Goal: Task Accomplishment & Management: Manage account settings

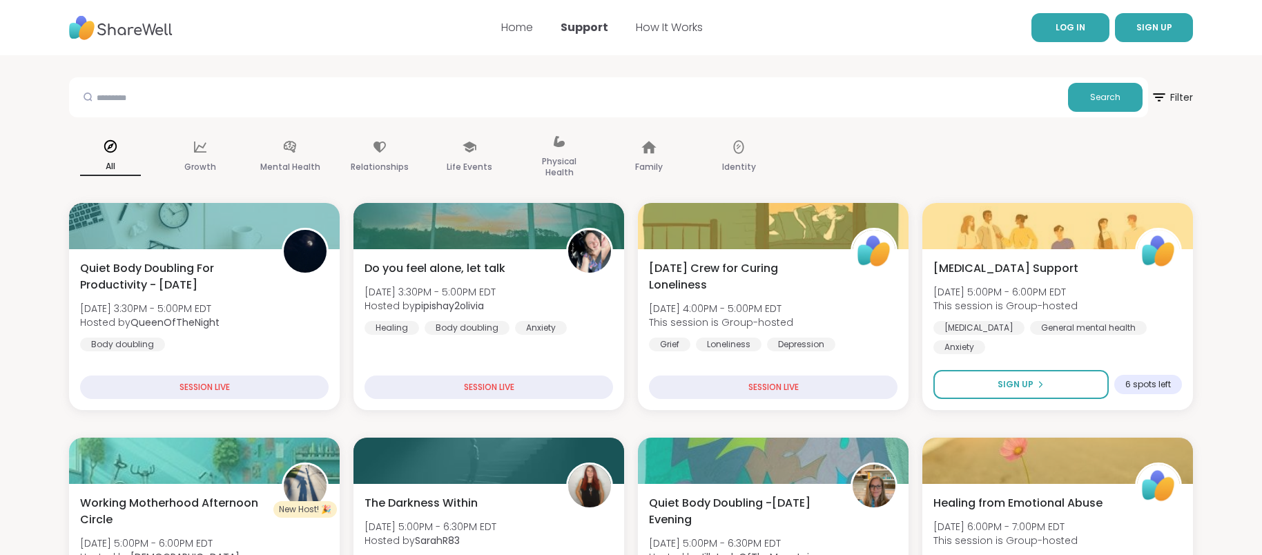
click at [1081, 28] on span "LOG IN" at bounding box center [1071, 27] width 30 height 12
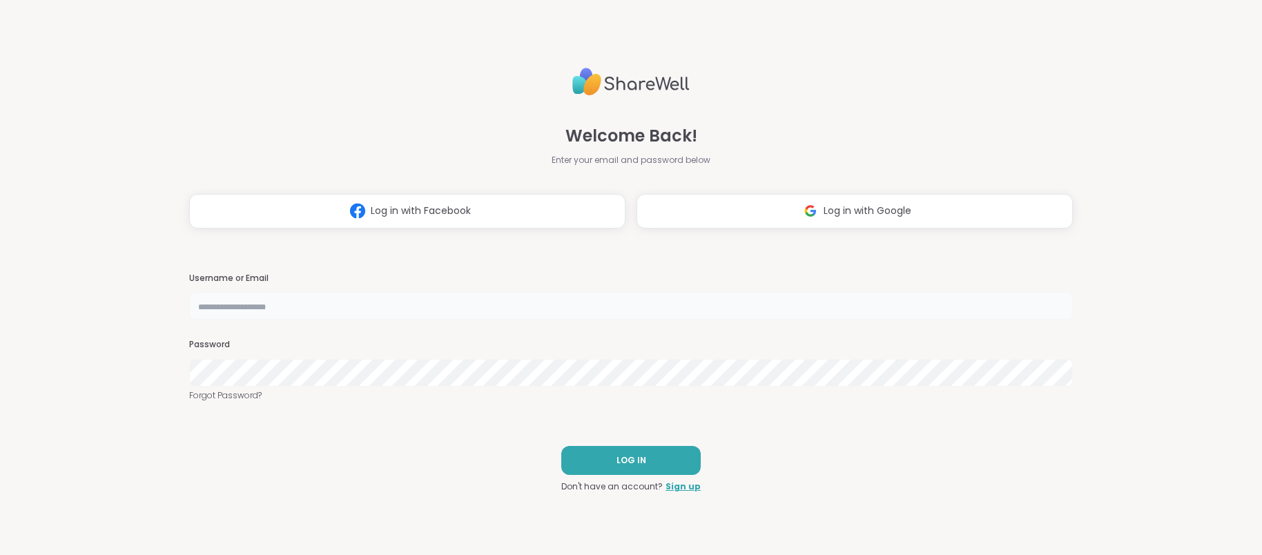
click at [247, 312] on input "text" at bounding box center [631, 306] width 884 height 28
type input "********"
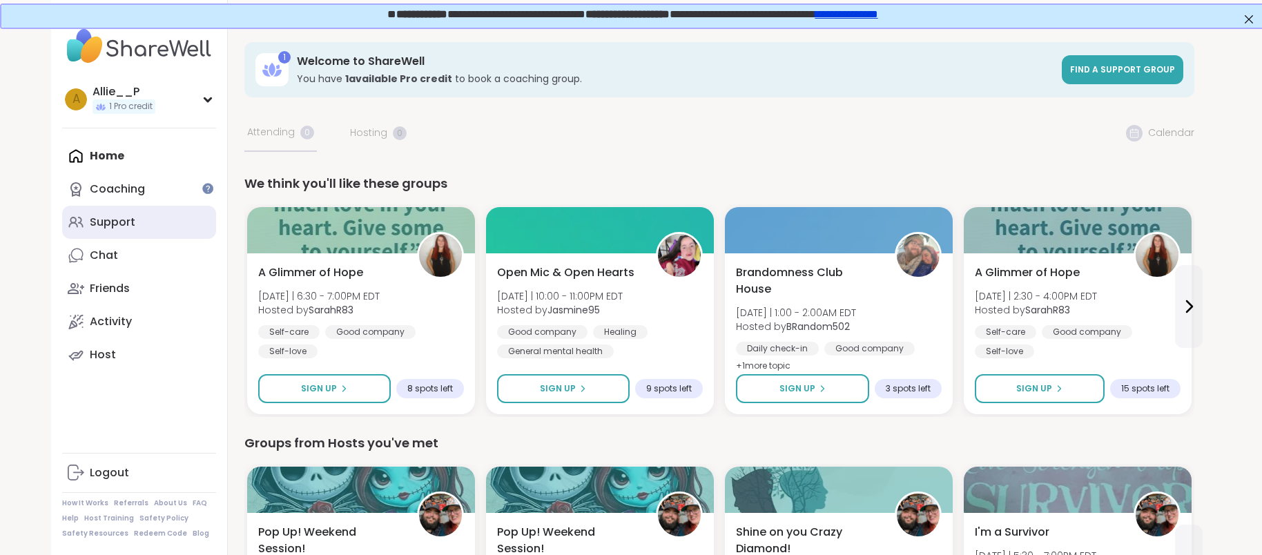
click at [115, 230] on link "Support" at bounding box center [139, 222] width 154 height 33
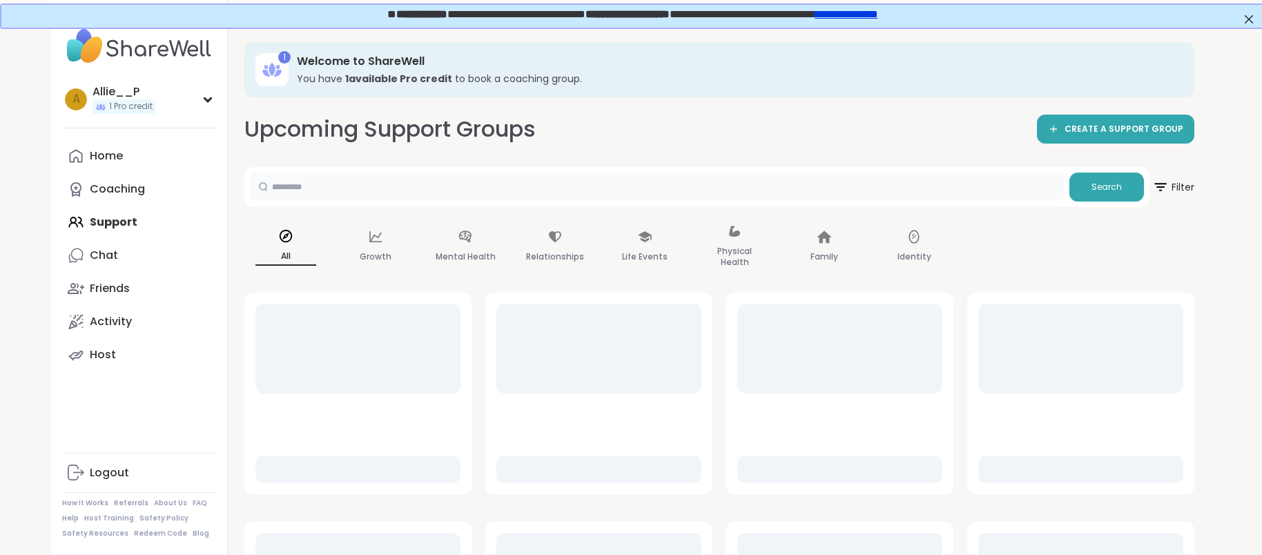
click at [296, 182] on input "text" at bounding box center [657, 187] width 814 height 28
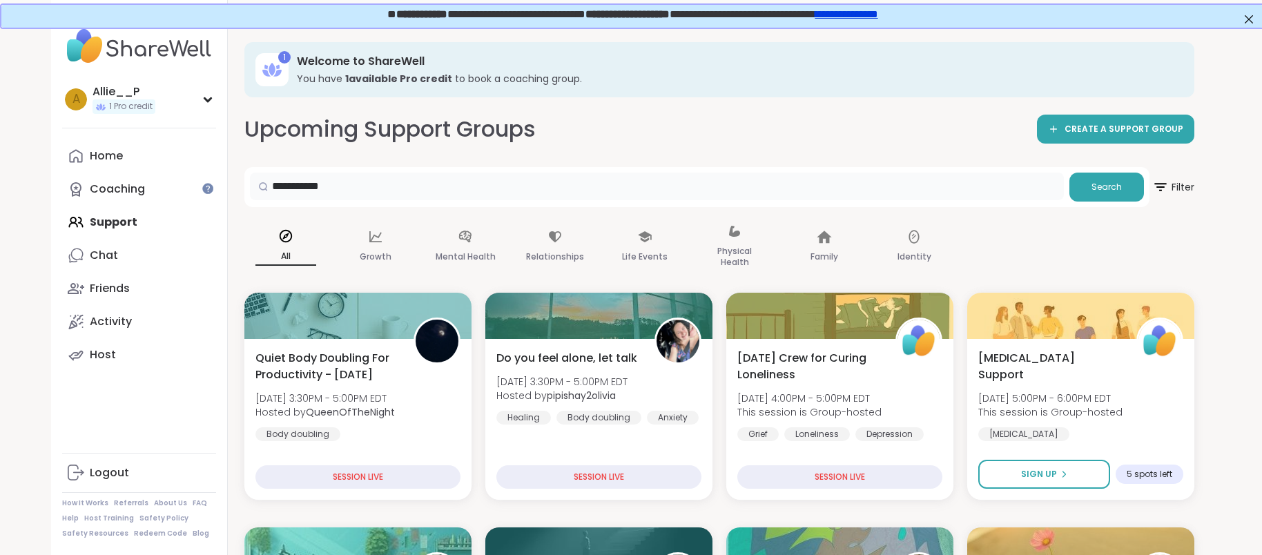
type input "**********"
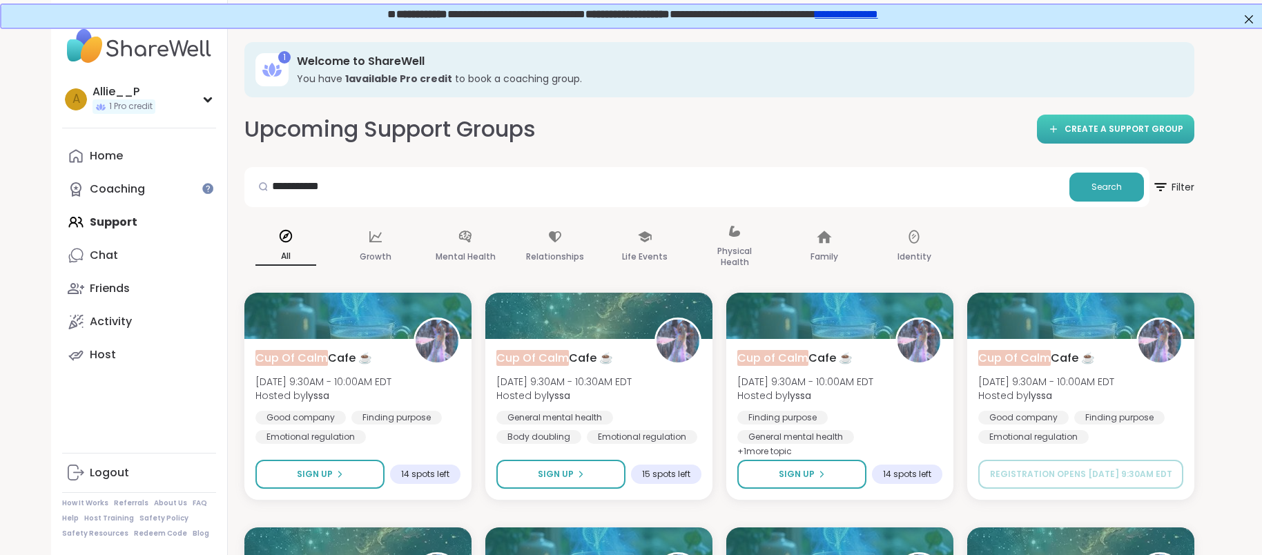
click at [1114, 134] on span "CREATE A SUPPORT GROUP" at bounding box center [1124, 130] width 119 height 12
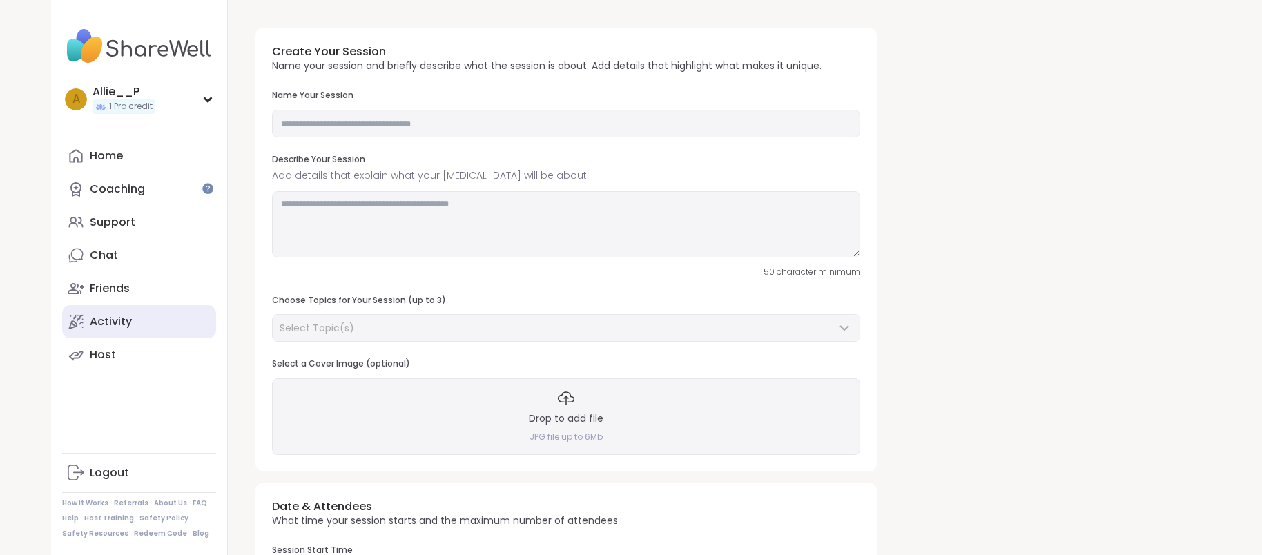
click at [123, 322] on div "Activity" at bounding box center [111, 321] width 42 height 15
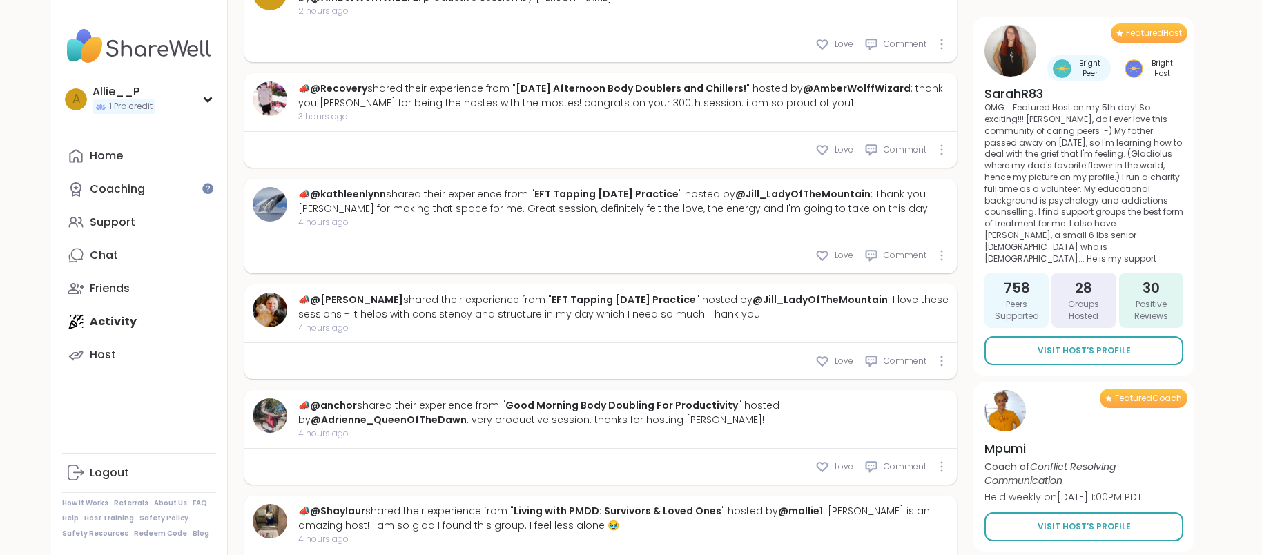
scroll to position [1709, 0]
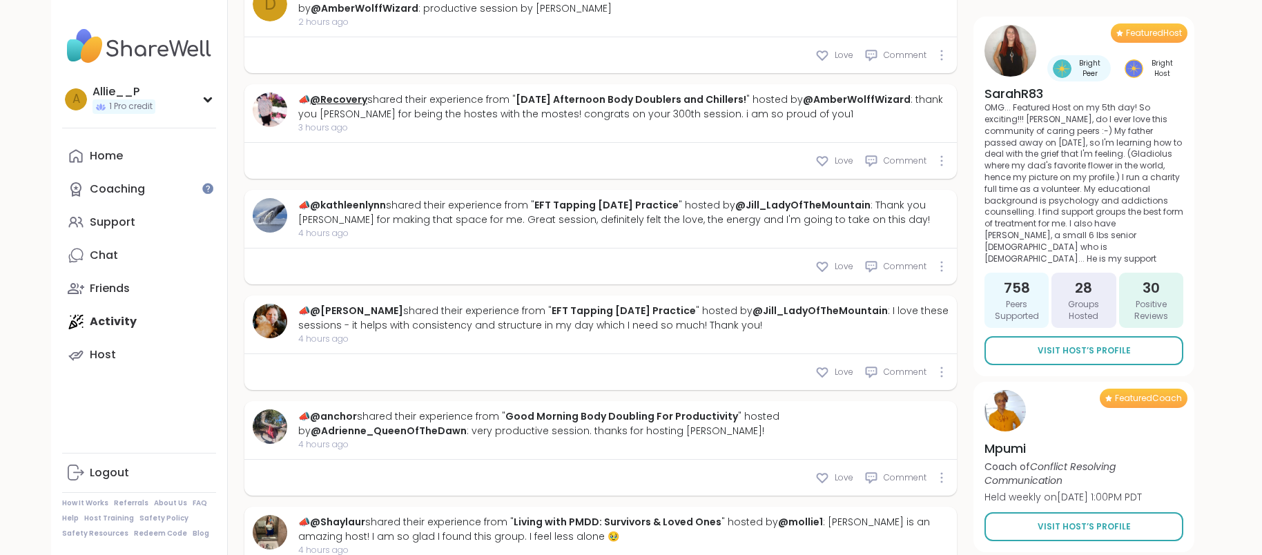
click at [344, 93] on link "@Recovery" at bounding box center [338, 100] width 57 height 14
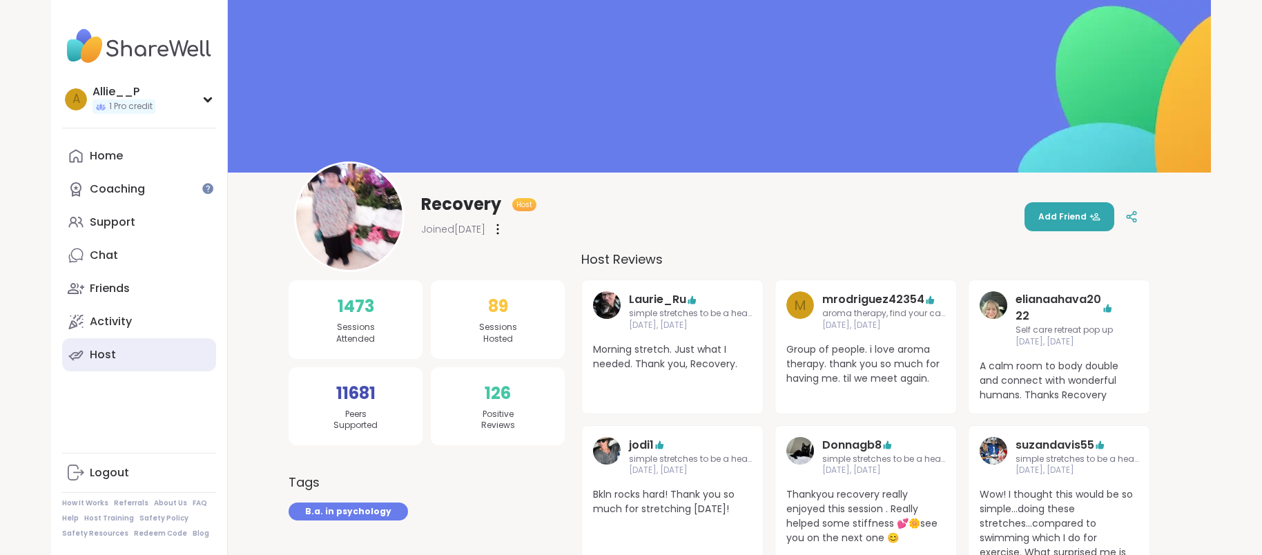
click at [92, 359] on div "Host" at bounding box center [103, 354] width 26 height 15
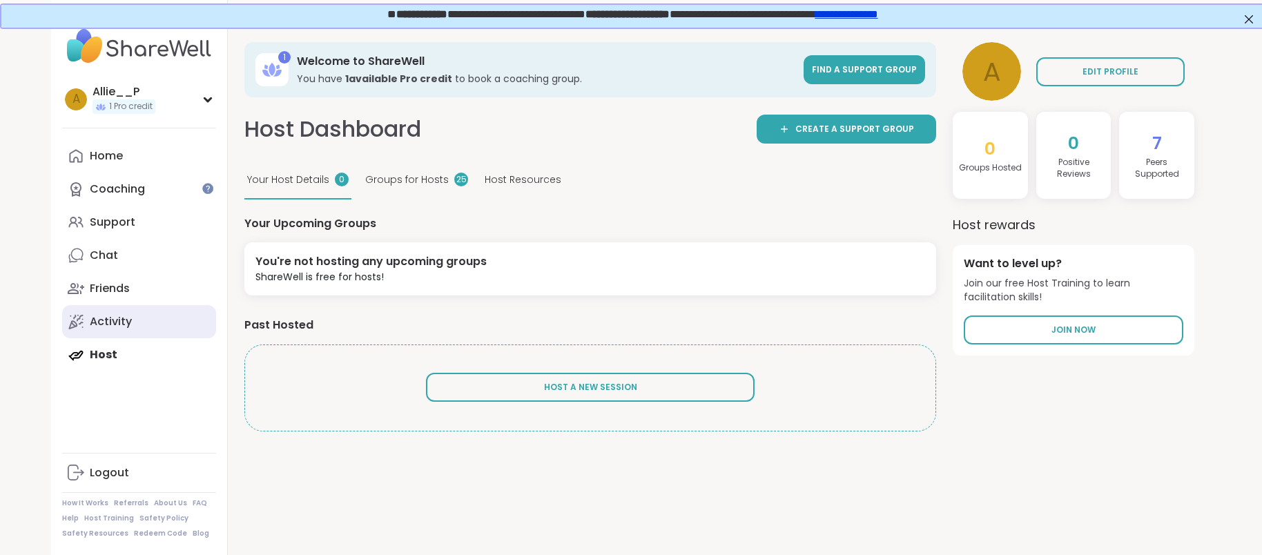
click at [116, 320] on div "Activity" at bounding box center [111, 321] width 42 height 15
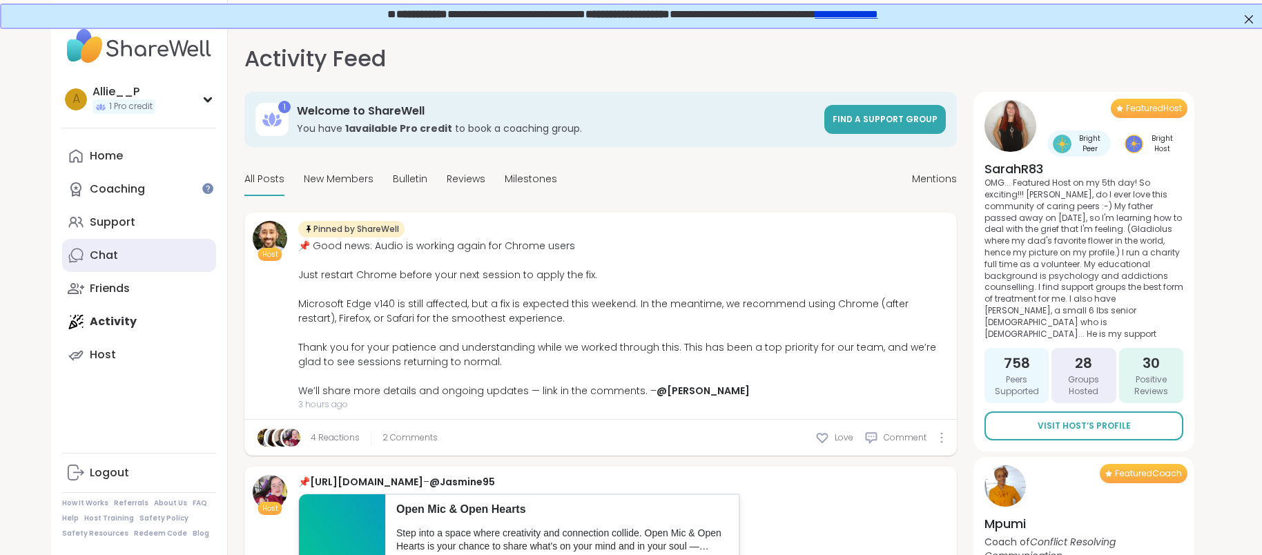
click at [103, 254] on div "Chat" at bounding box center [104, 255] width 28 height 15
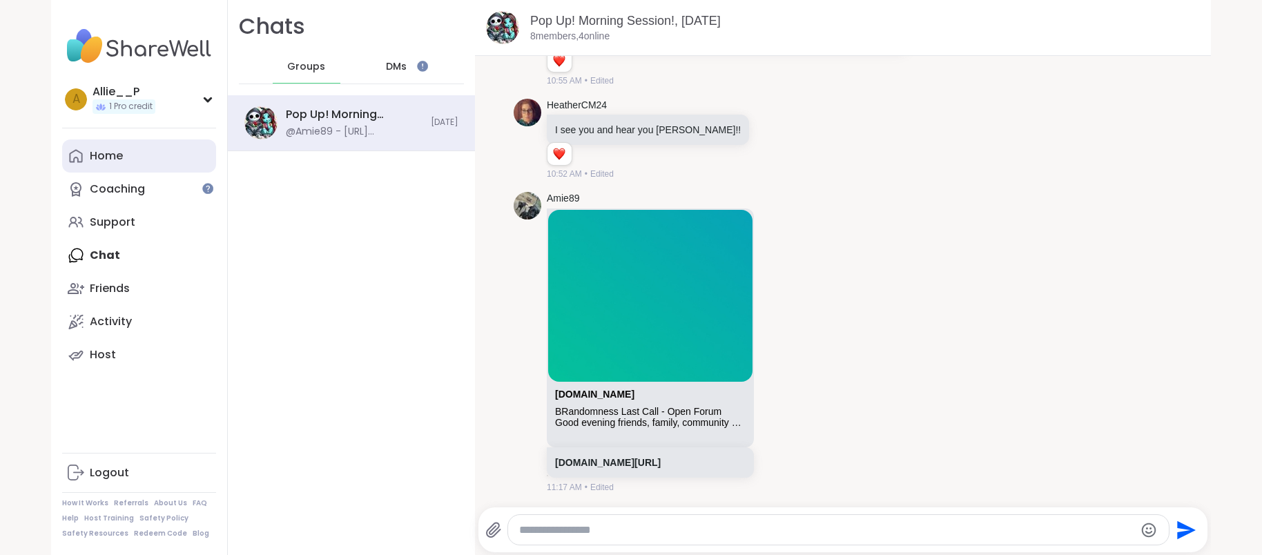
click at [108, 158] on div "Home" at bounding box center [106, 155] width 33 height 15
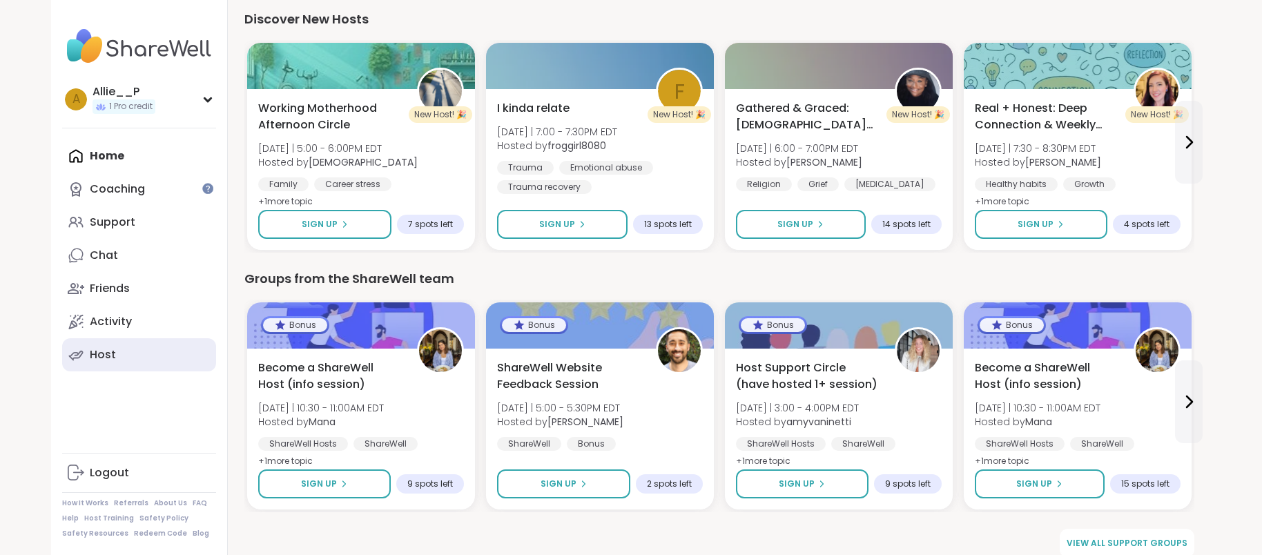
scroll to position [1451, 0]
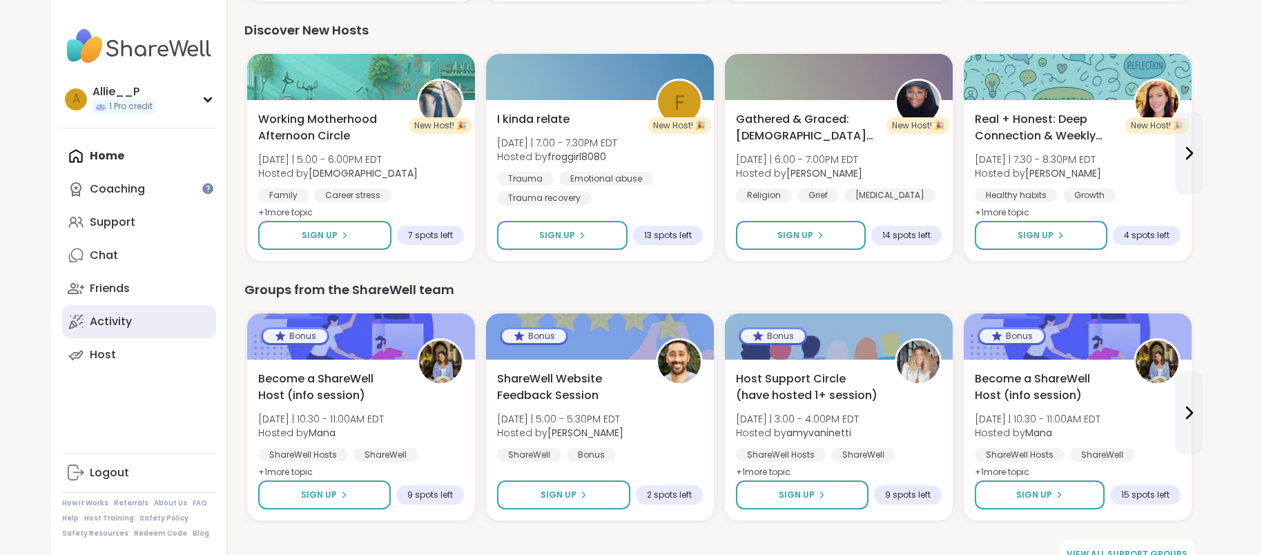
click at [100, 322] on div "Activity" at bounding box center [111, 321] width 42 height 15
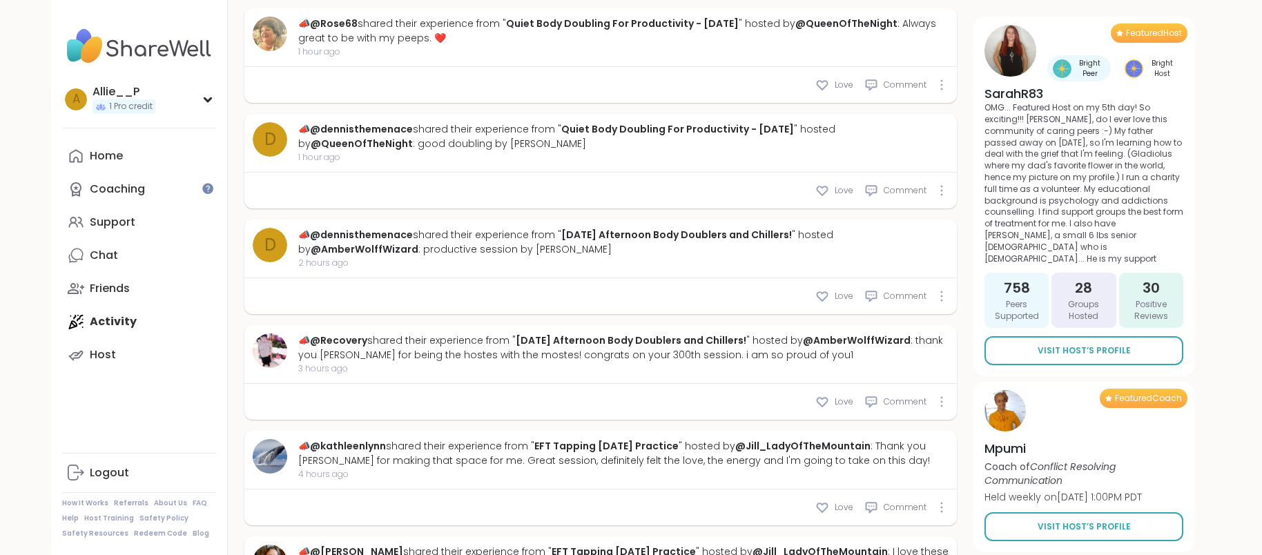
scroll to position [1469, 0]
click at [342, 332] on link "@Recovery" at bounding box center [338, 339] width 57 height 14
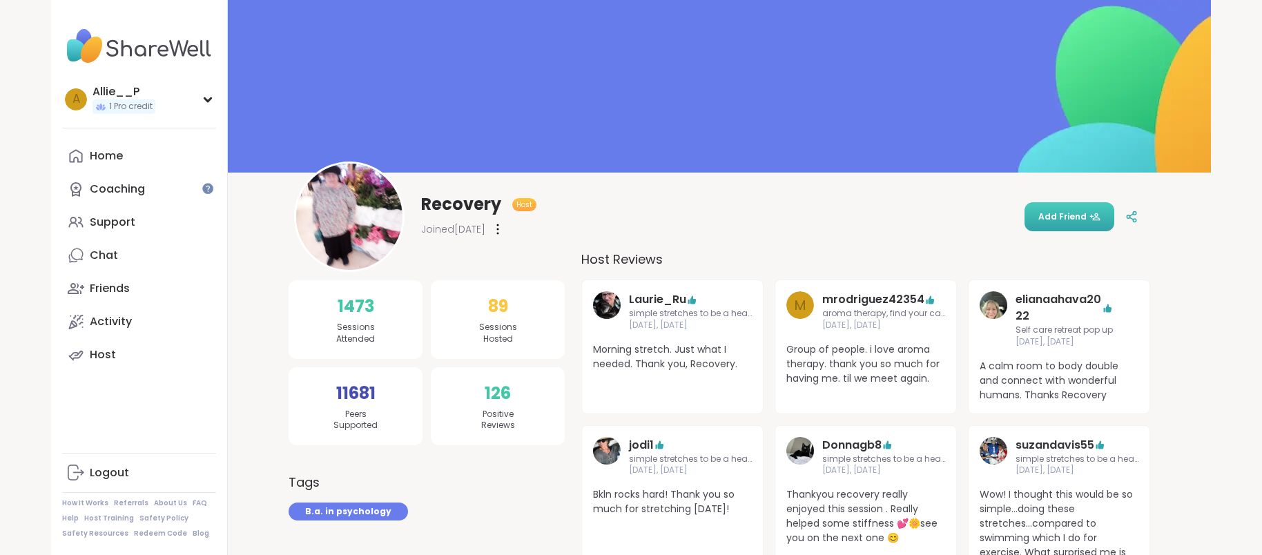
click at [1070, 221] on span "Add Friend" at bounding box center [1070, 217] width 62 height 12
click at [124, 326] on div "Activity" at bounding box center [111, 321] width 42 height 15
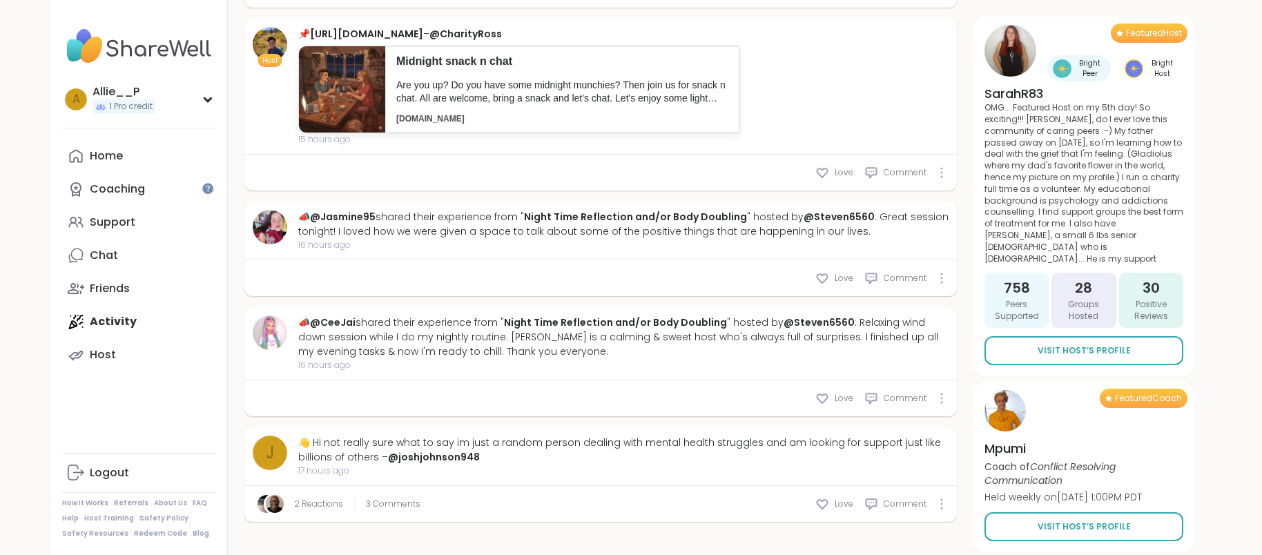
scroll to position [5062, 0]
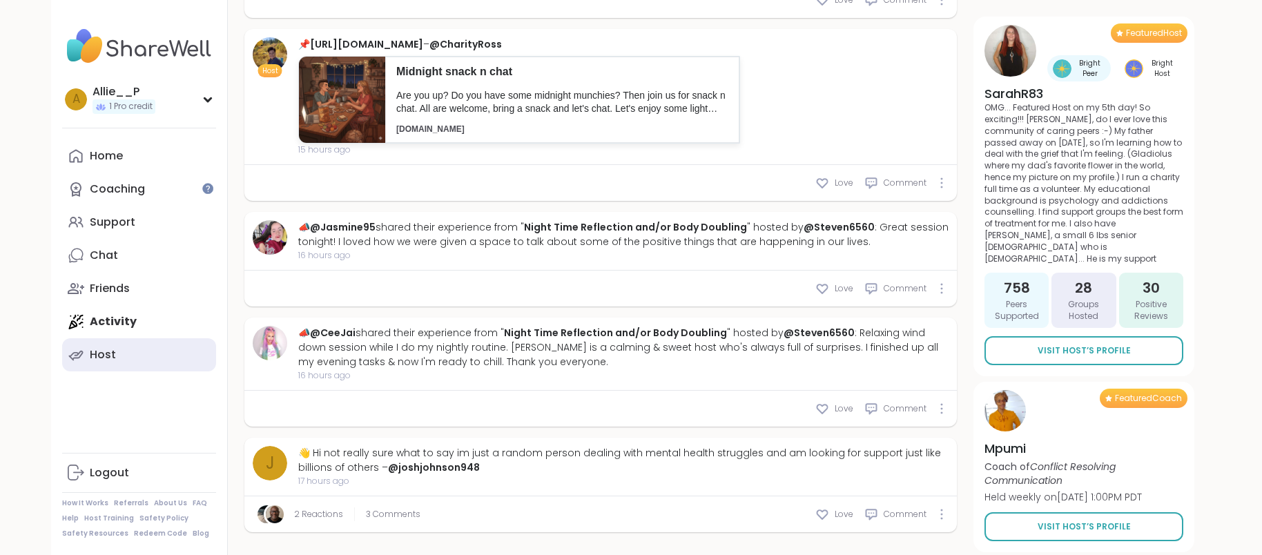
click at [95, 357] on div "Host" at bounding box center [103, 354] width 26 height 15
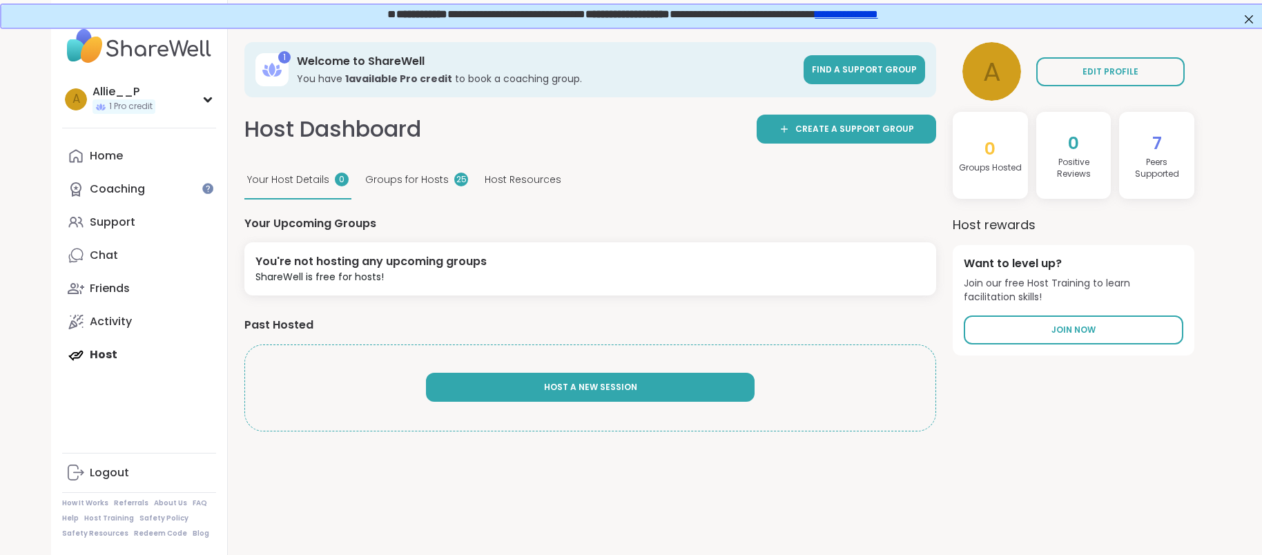
click at [630, 389] on span "Host A New Session" at bounding box center [590, 387] width 93 height 12
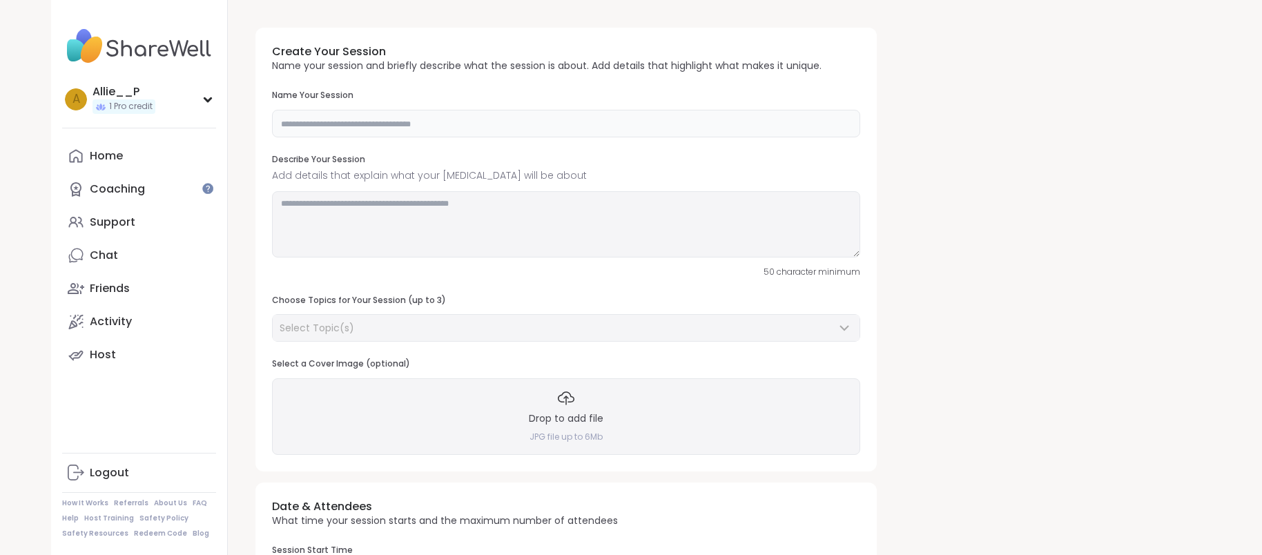
click at [338, 127] on input "text" at bounding box center [566, 124] width 588 height 28
type input "**********"
click at [572, 418] on h3 "Drop to add file" at bounding box center [566, 419] width 75 height 14
click at [361, 223] on textarea at bounding box center [566, 224] width 588 height 66
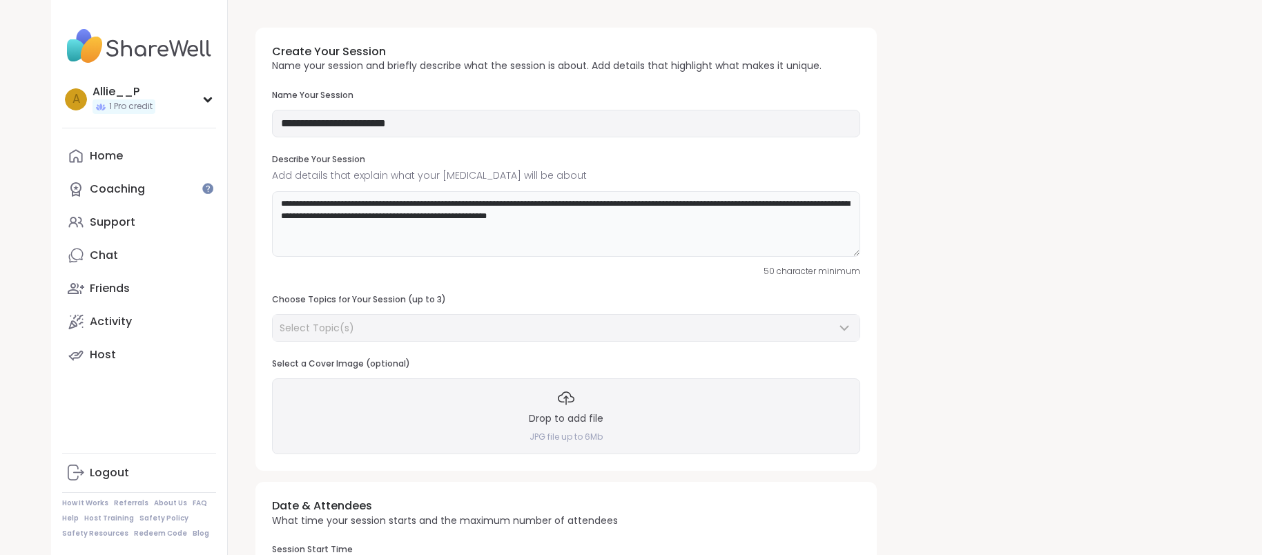
click at [490, 204] on textarea "**********" at bounding box center [566, 224] width 588 height 66
click at [800, 203] on textarea "**********" at bounding box center [566, 224] width 588 height 66
drag, startPoint x: 309, startPoint y: 213, endPoint x: 278, endPoint y: 223, distance: 32.5
click at [278, 223] on textarea "**********" at bounding box center [566, 224] width 588 height 66
click at [730, 218] on textarea "**********" at bounding box center [566, 224] width 588 height 66
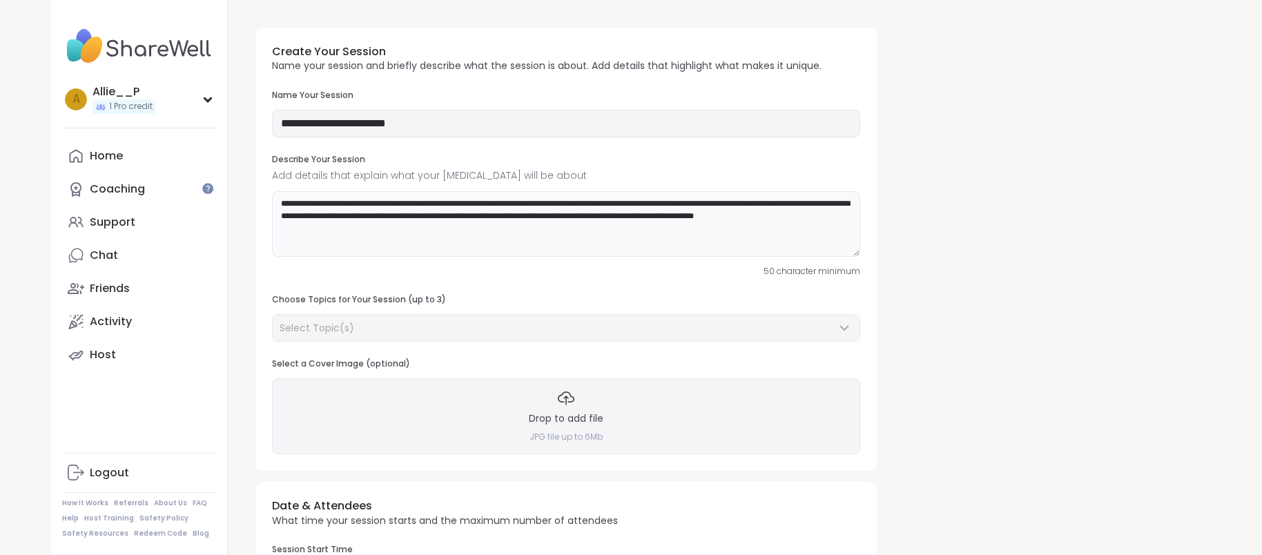
click at [798, 202] on textarea "**********" at bounding box center [566, 224] width 588 height 66
drag, startPoint x: 820, startPoint y: 215, endPoint x: 856, endPoint y: 235, distance: 41.7
click at [820, 215] on textarea "**********" at bounding box center [566, 224] width 588 height 66
type textarea "**********"
click at [374, 327] on div "Select Topic(s)" at bounding box center [558, 328] width 557 height 14
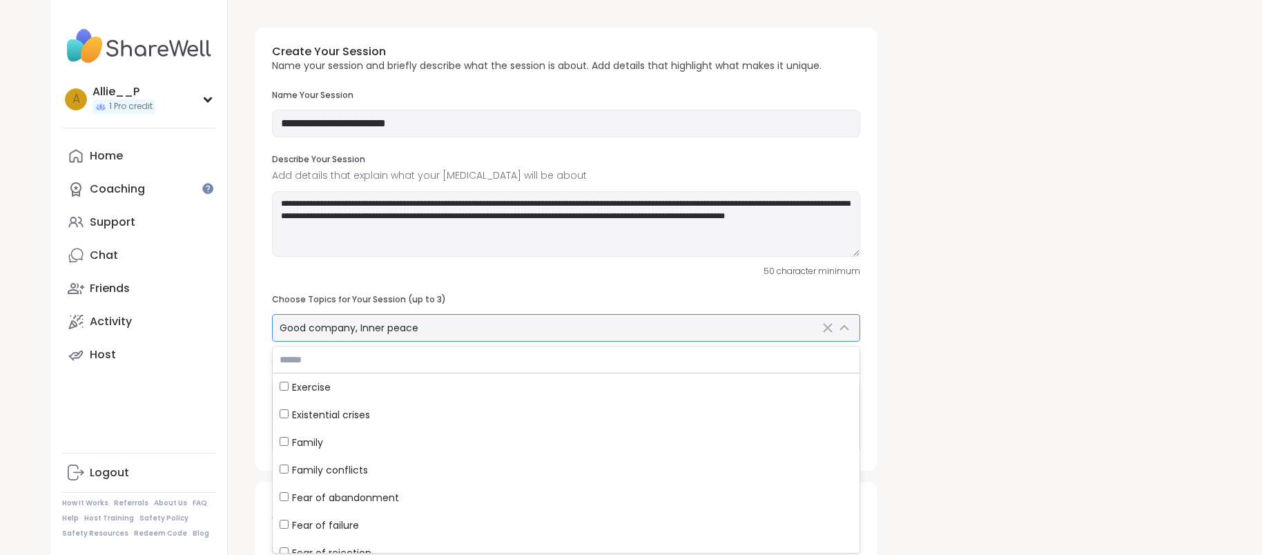
scroll to position [1568, 0]
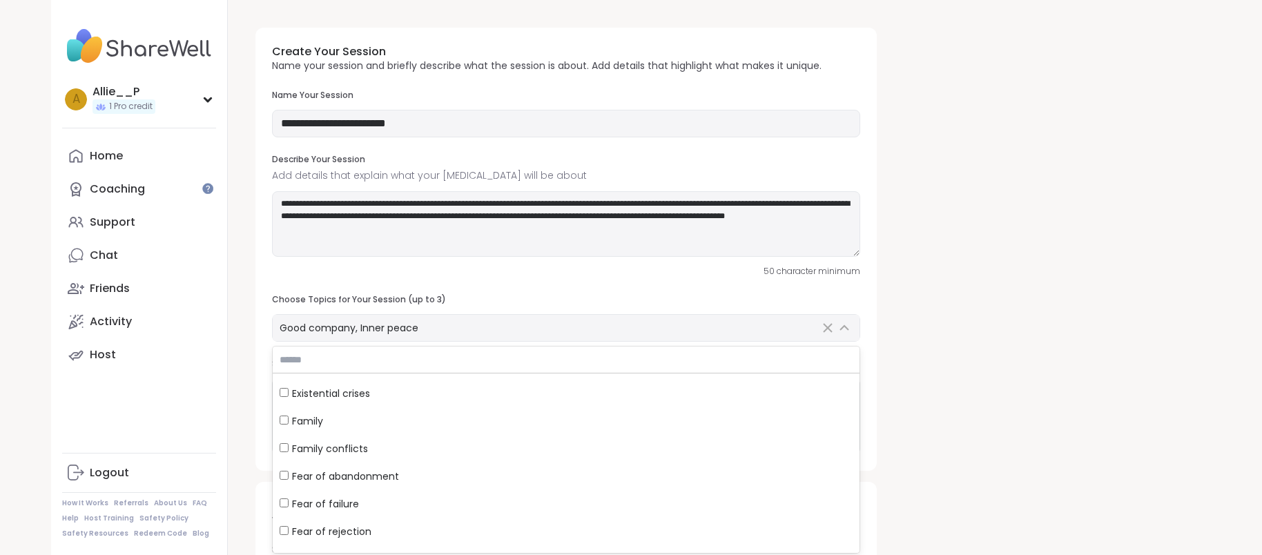
click at [977, 392] on div "**********" at bounding box center [719, 475] width 950 height 916
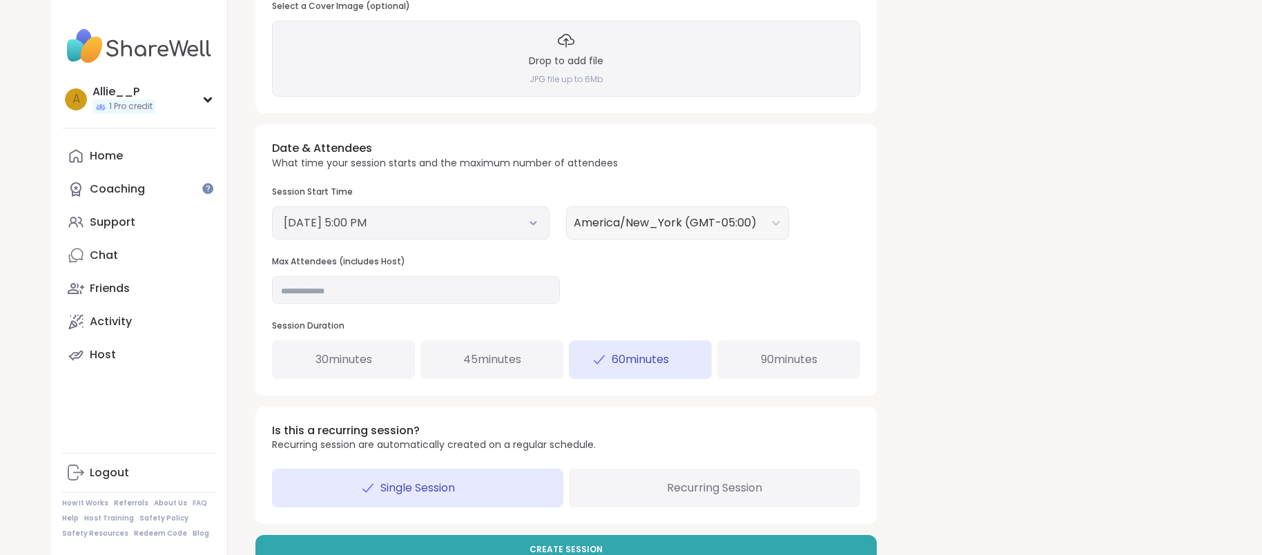
scroll to position [391, 0]
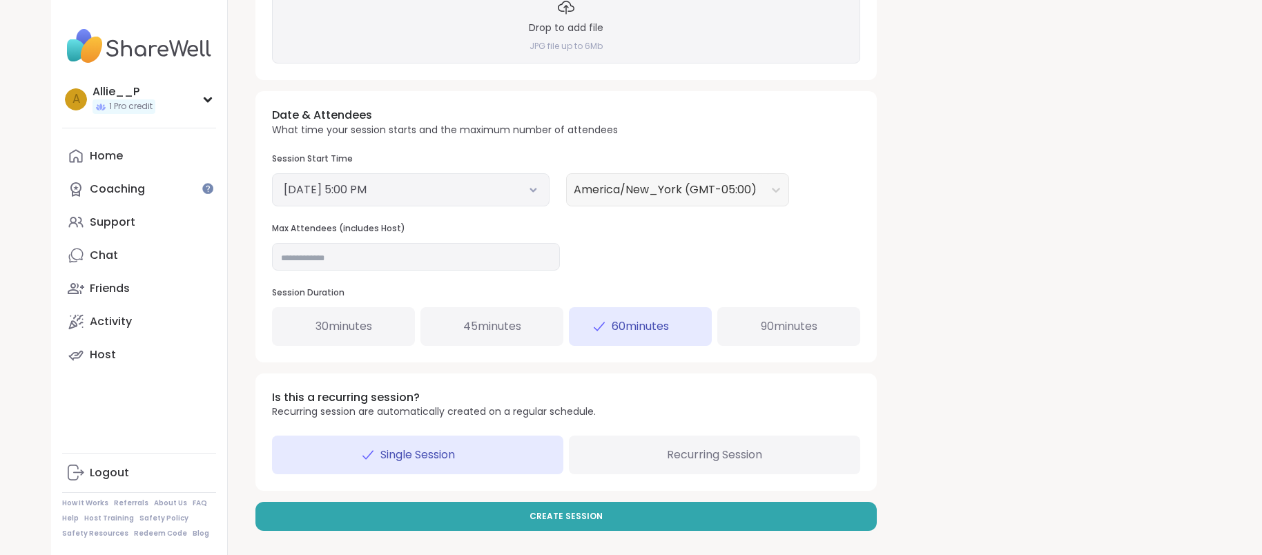
click at [539, 186] on div "[DATE] 5:00 PM" at bounding box center [411, 189] width 278 height 33
click at [528, 191] on button "[DATE] 5:00 PM" at bounding box center [411, 190] width 254 height 17
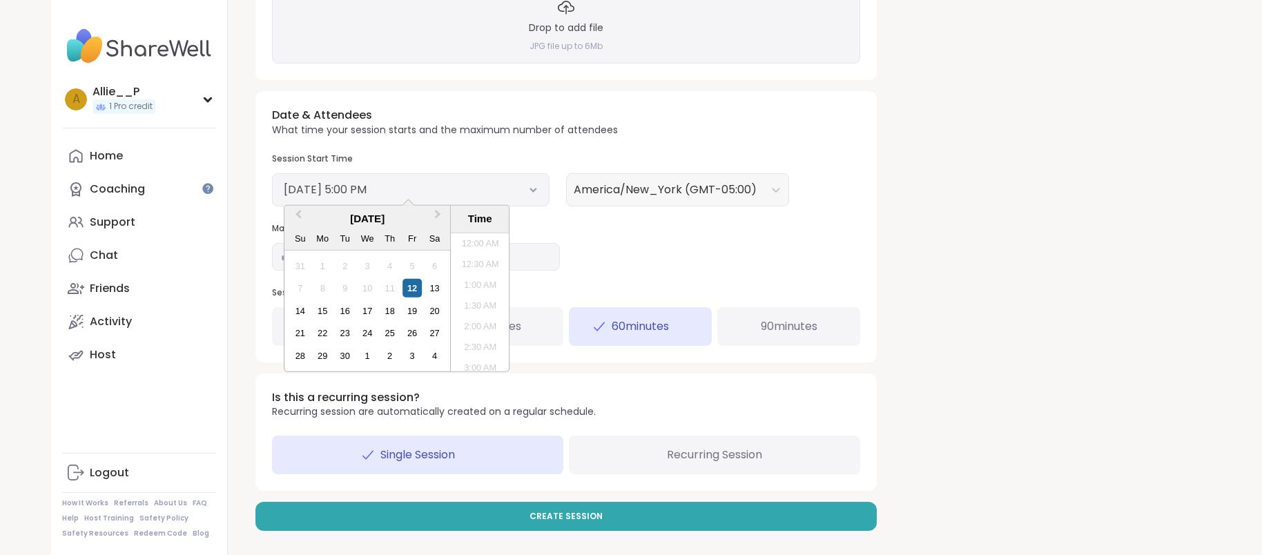
scroll to position [645, 0]
click at [437, 289] on div "13" at bounding box center [434, 288] width 19 height 19
click at [478, 350] on li "9:30 PM" at bounding box center [480, 355] width 59 height 21
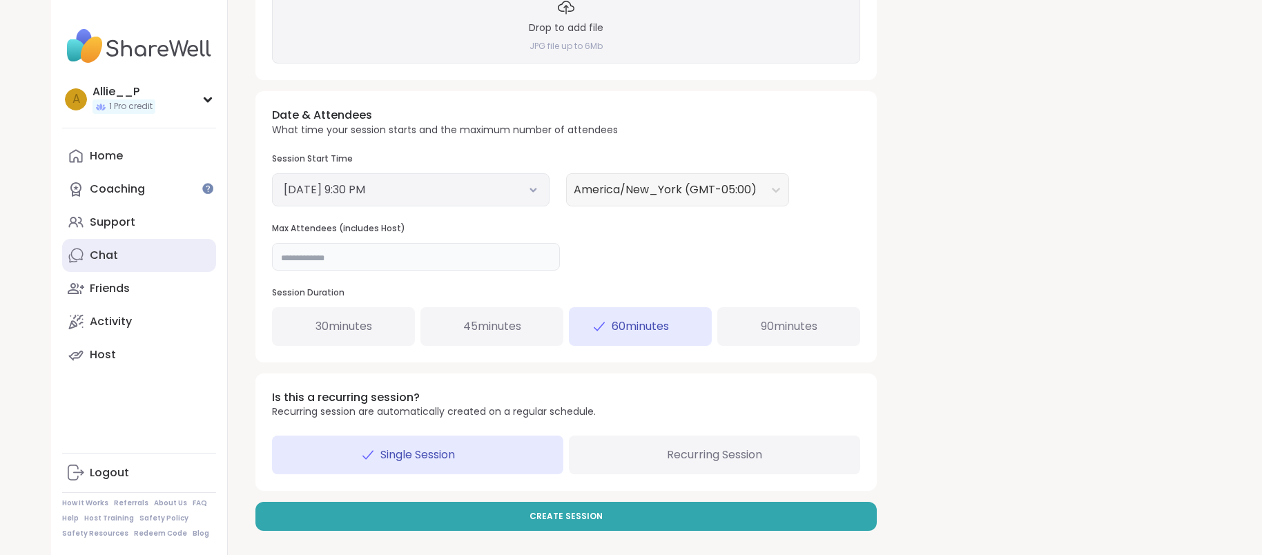
drag, startPoint x: 339, startPoint y: 252, endPoint x: 175, endPoint y: 250, distance: 164.4
click at [175, 250] on div "**********" at bounding box center [631, 75] width 1160 height 933
type input "**"
click at [345, 323] on span "30 minutes" at bounding box center [344, 326] width 57 height 17
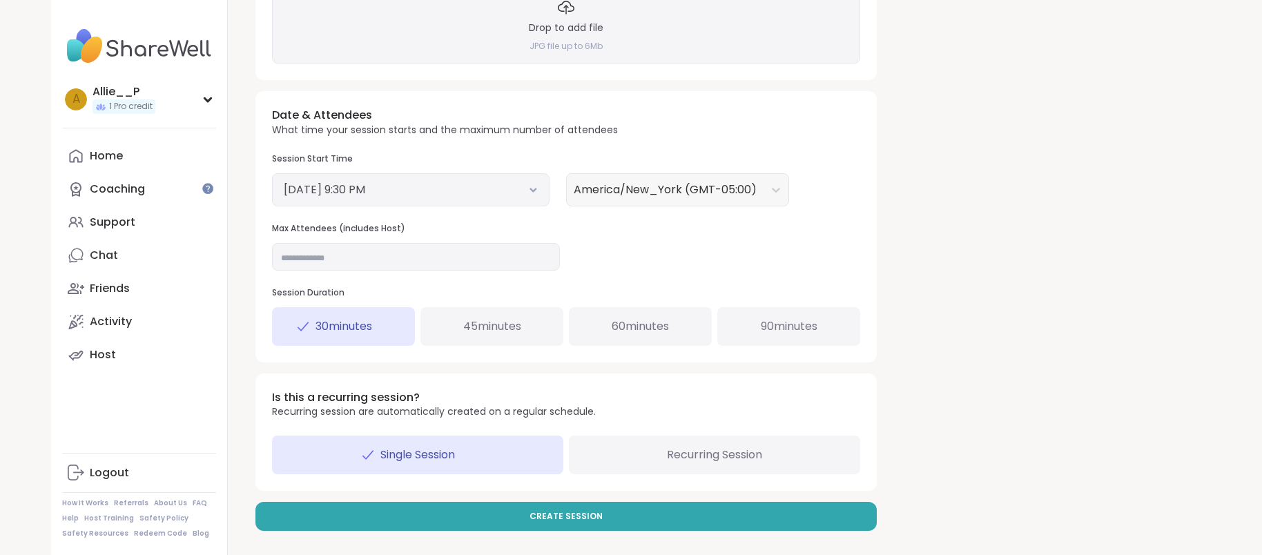
click at [704, 460] on span "Recurring Session" at bounding box center [714, 455] width 95 height 17
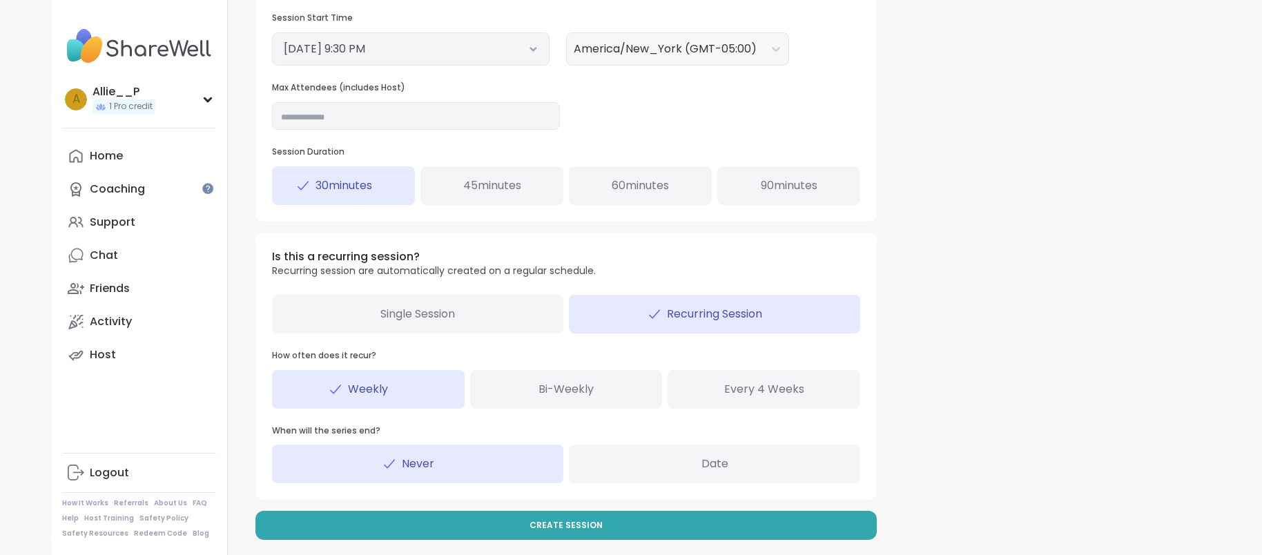
scroll to position [541, 0]
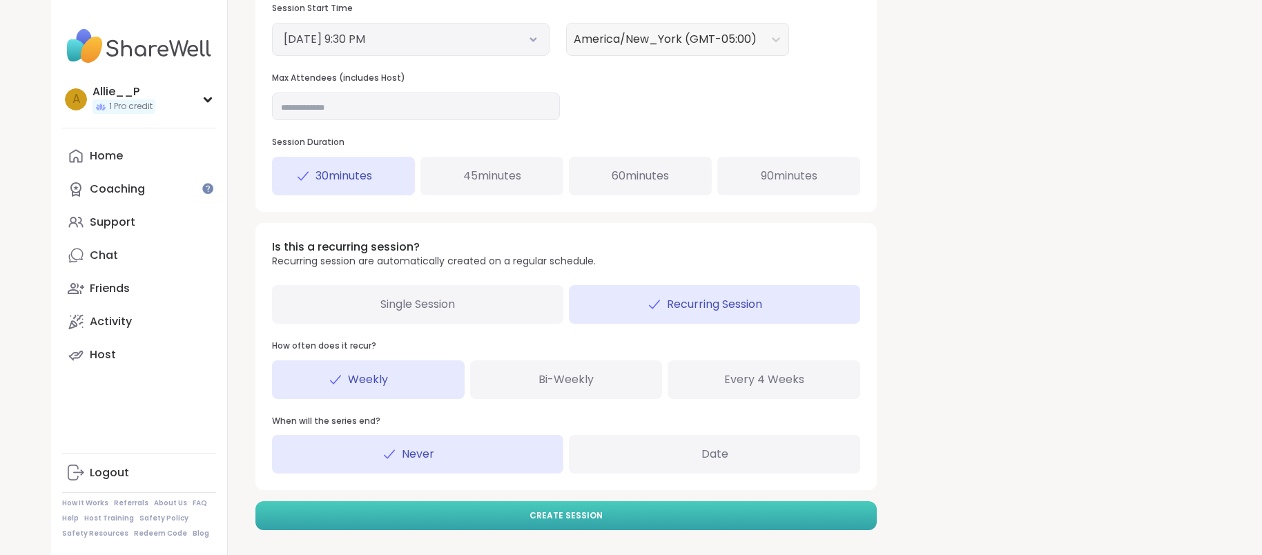
click at [577, 518] on span "Create Session" at bounding box center [566, 516] width 73 height 12
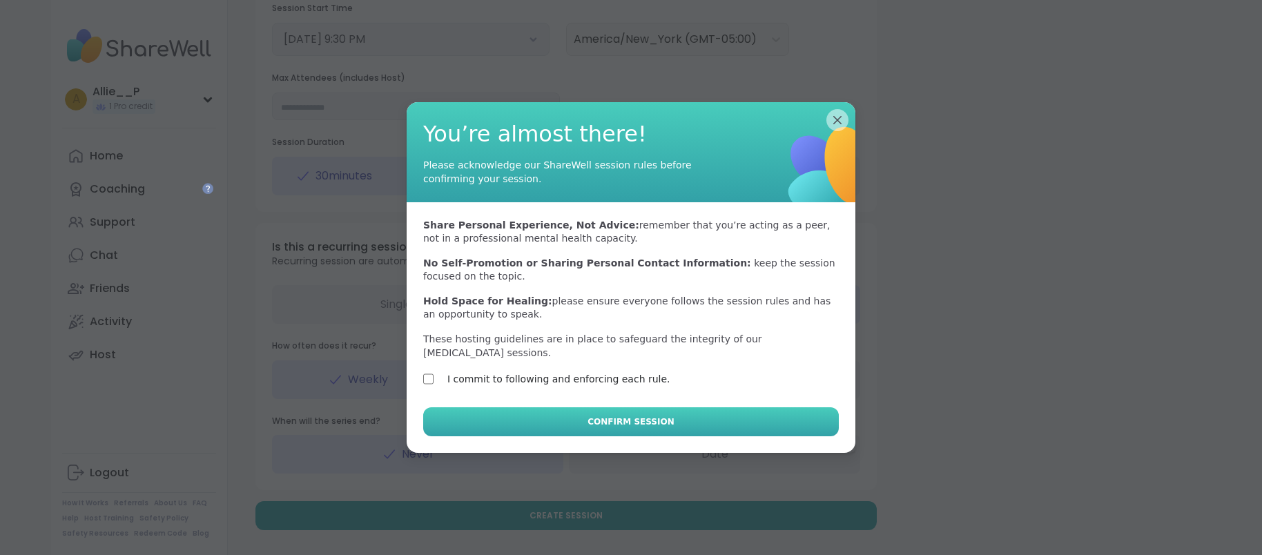
click at [630, 417] on span "Confirm Session" at bounding box center [631, 422] width 86 height 12
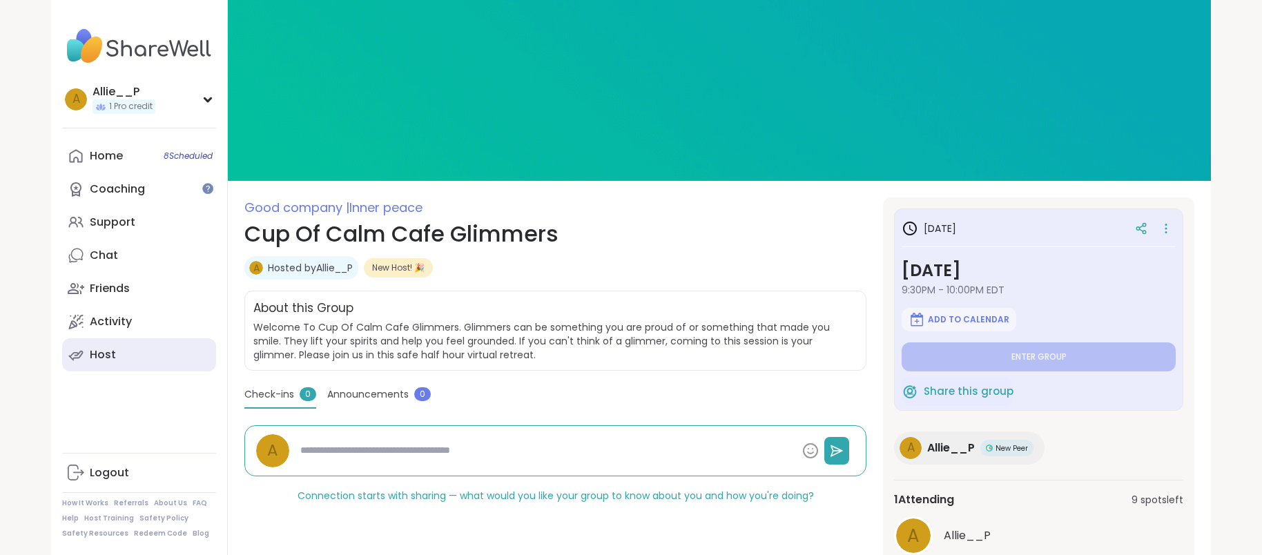
click at [108, 352] on div "Host" at bounding box center [103, 354] width 26 height 15
type textarea "*"
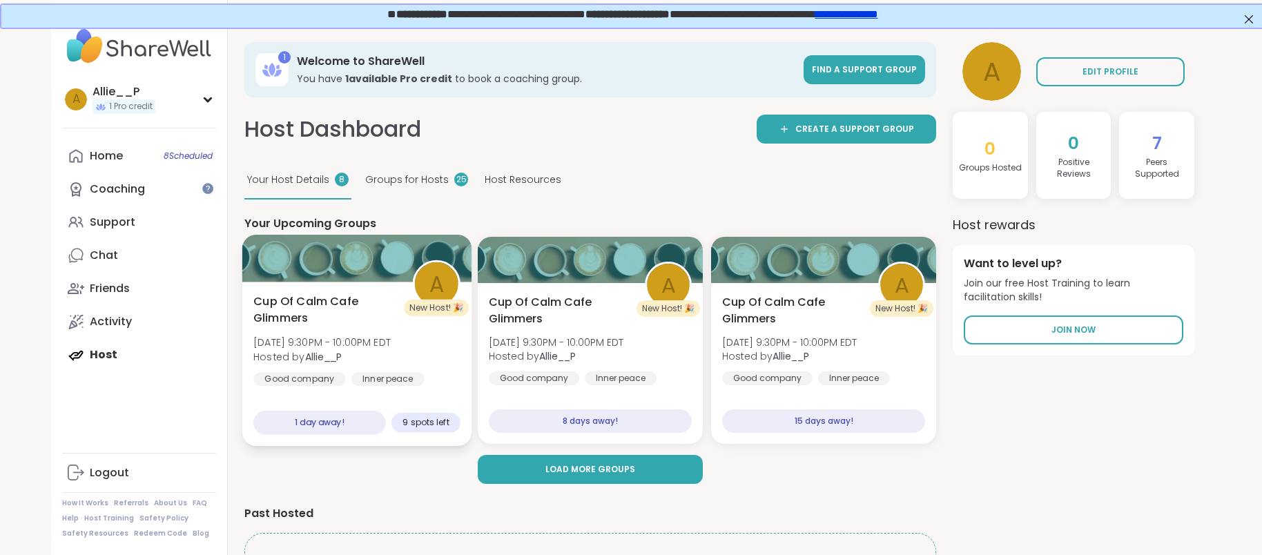
click at [346, 315] on span "Cup Of Calm Cafe Glimmers" at bounding box center [325, 310] width 144 height 34
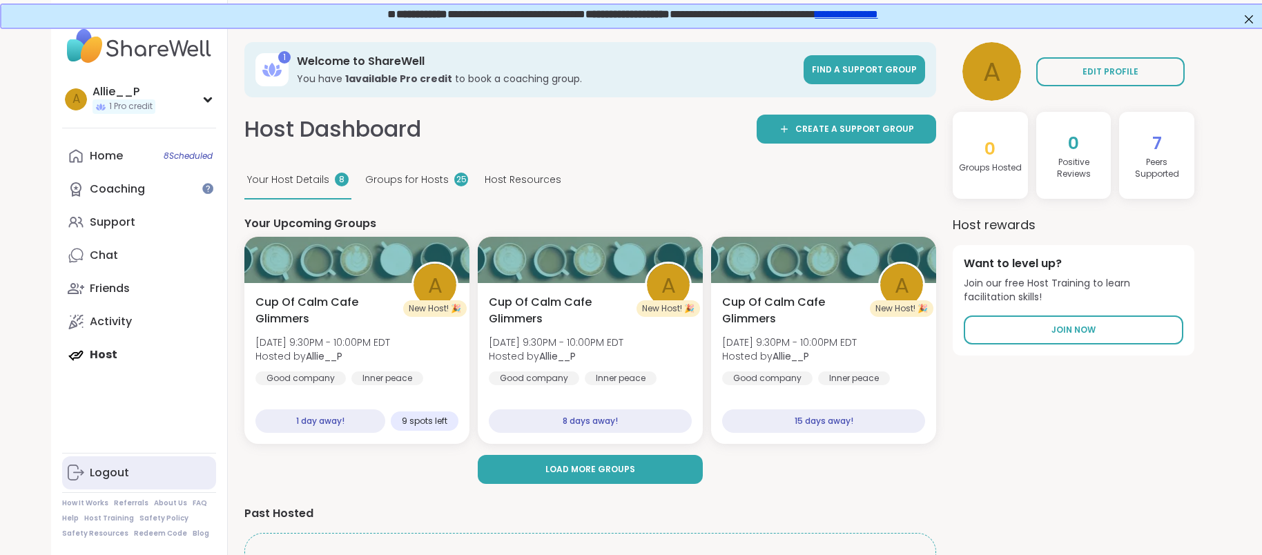
click at [107, 474] on div "Logout" at bounding box center [109, 472] width 39 height 15
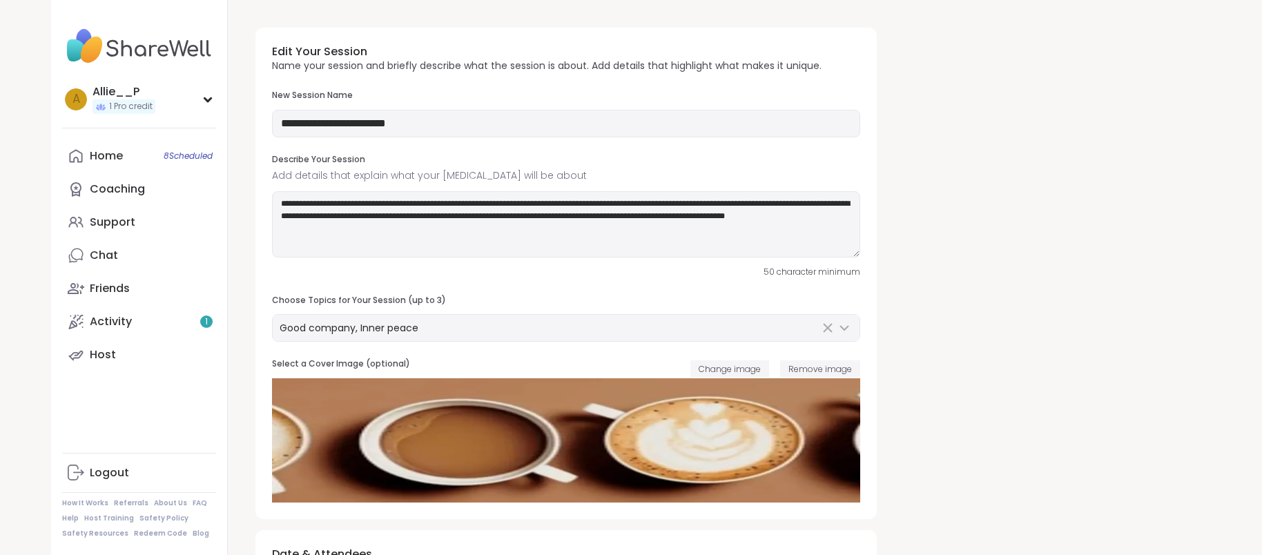
type input "**********"
type textarea "**********"
type input "**"
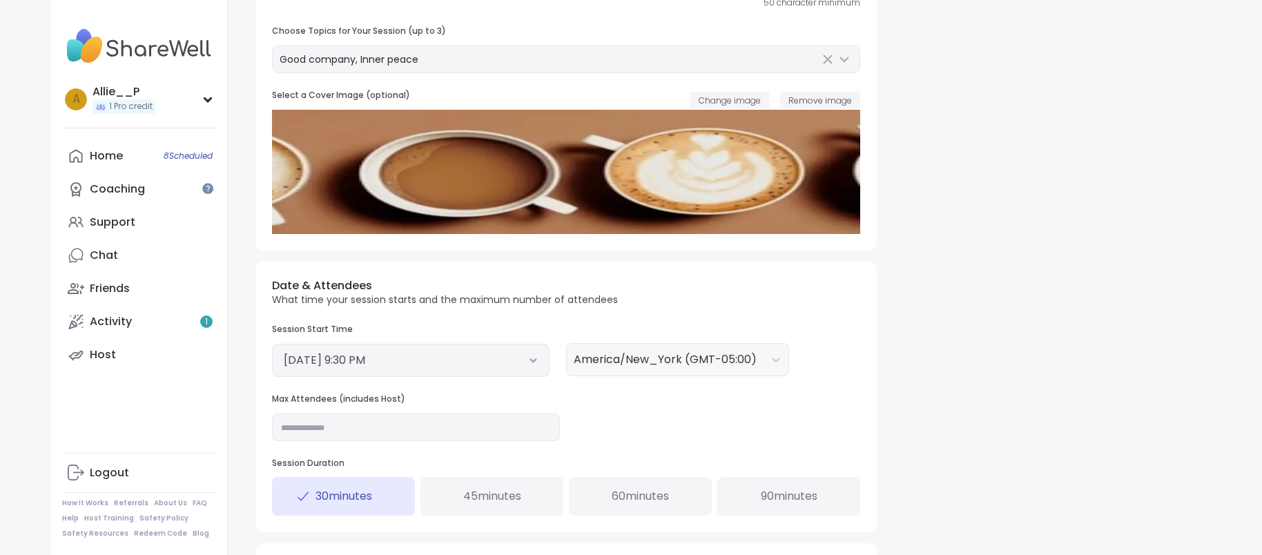
scroll to position [269, 0]
click at [525, 369] on div "[DATE] 9:30 PM" at bounding box center [411, 359] width 278 height 33
click at [532, 365] on button "[DATE] 9:30 PM" at bounding box center [411, 359] width 254 height 17
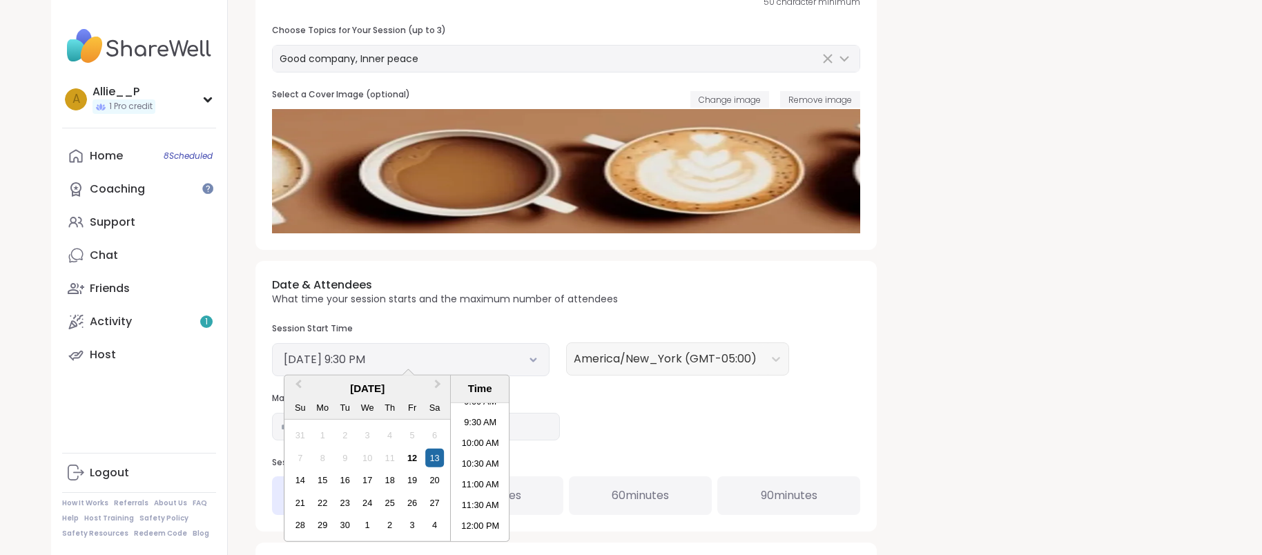
scroll to position [383, 0]
click at [488, 422] on li "9:30 AM" at bounding box center [480, 423] width 59 height 21
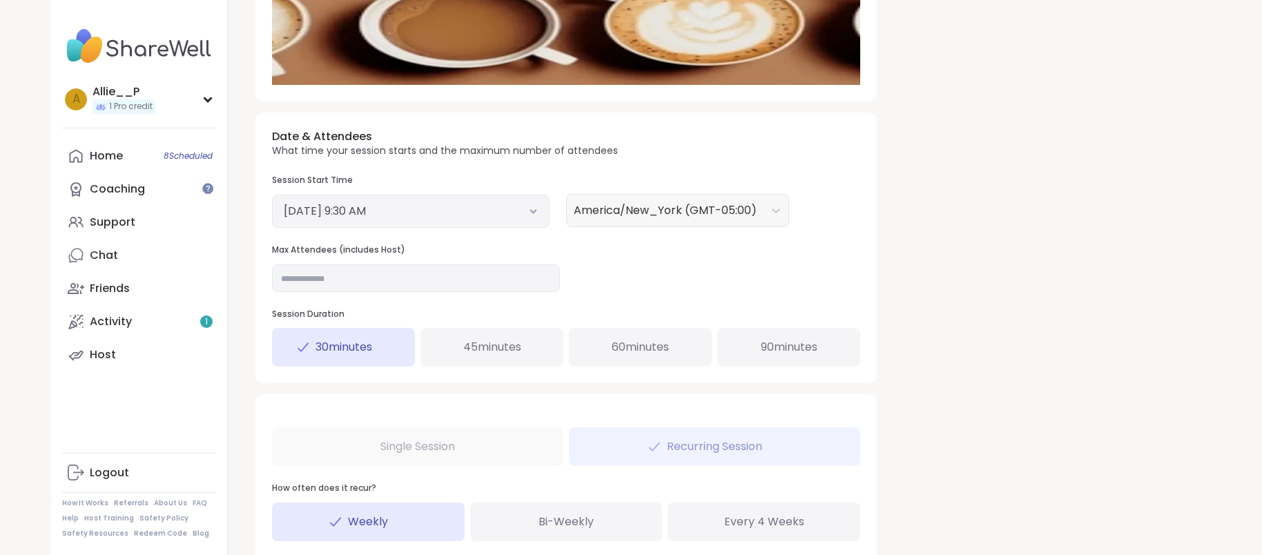
scroll to position [593, 0]
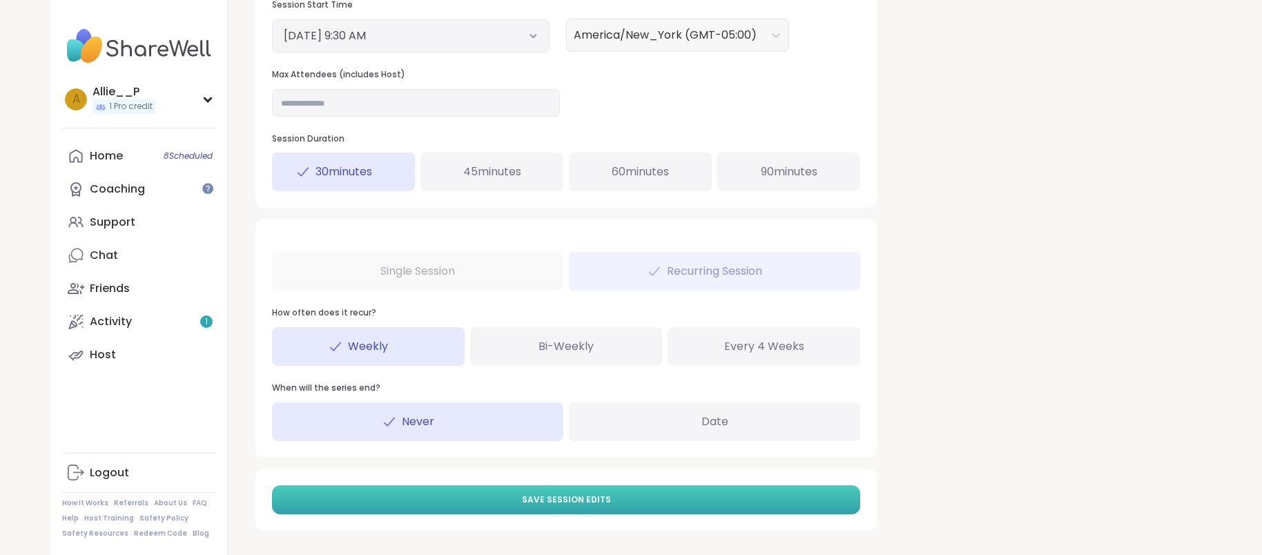
click at [538, 501] on span "Save Session Edits" at bounding box center [566, 500] width 89 height 12
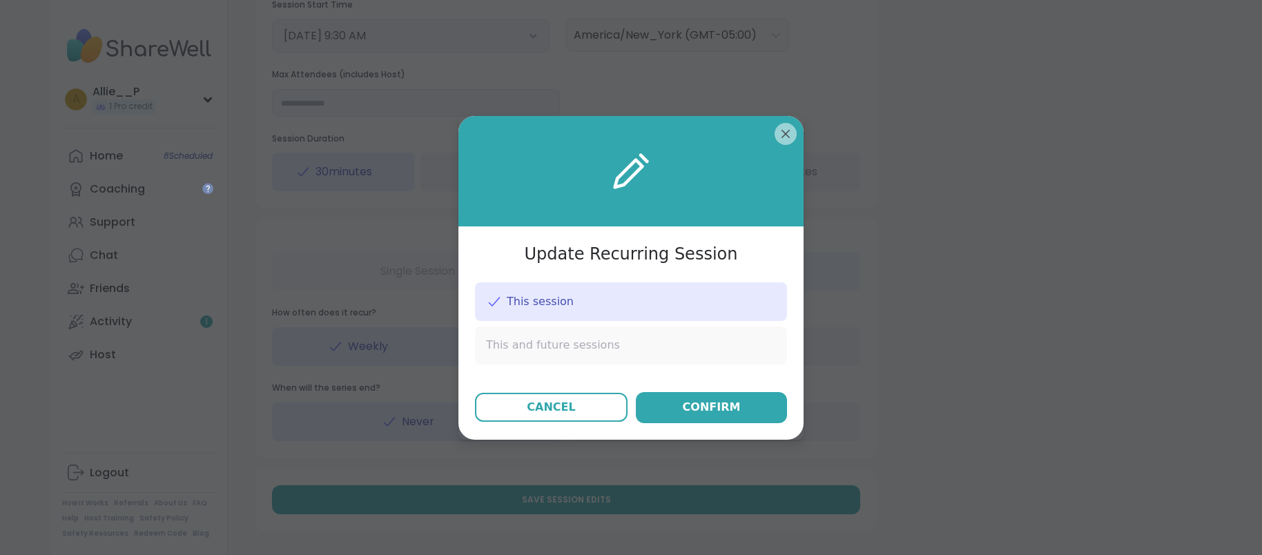
click at [641, 341] on div "This and future sessions" at bounding box center [631, 345] width 312 height 37
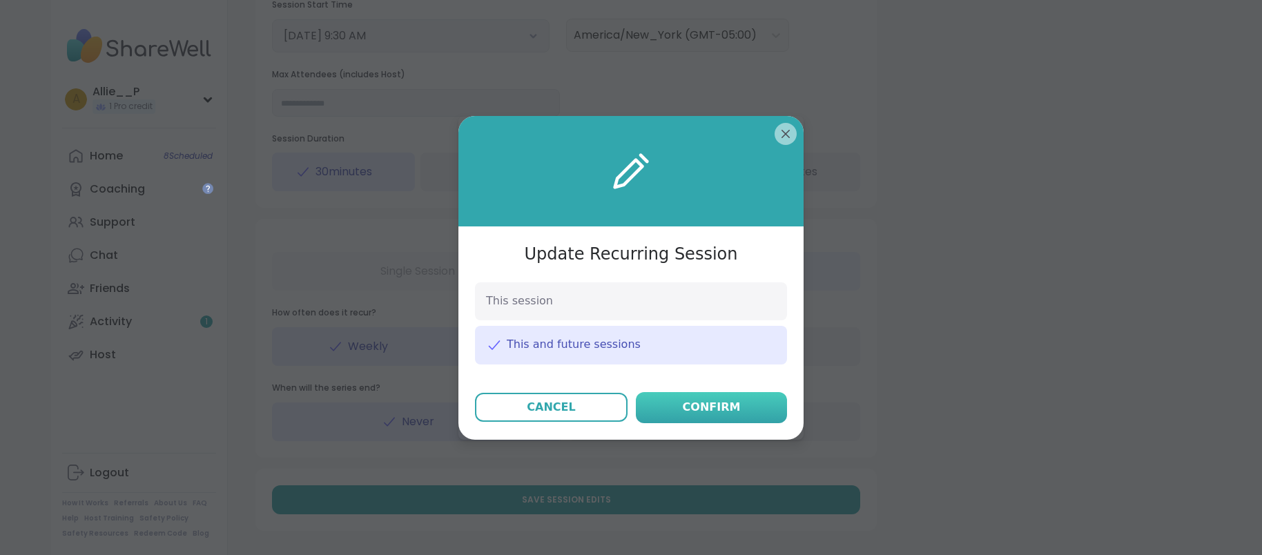
click at [706, 413] on div "Confirm" at bounding box center [712, 407] width 58 height 17
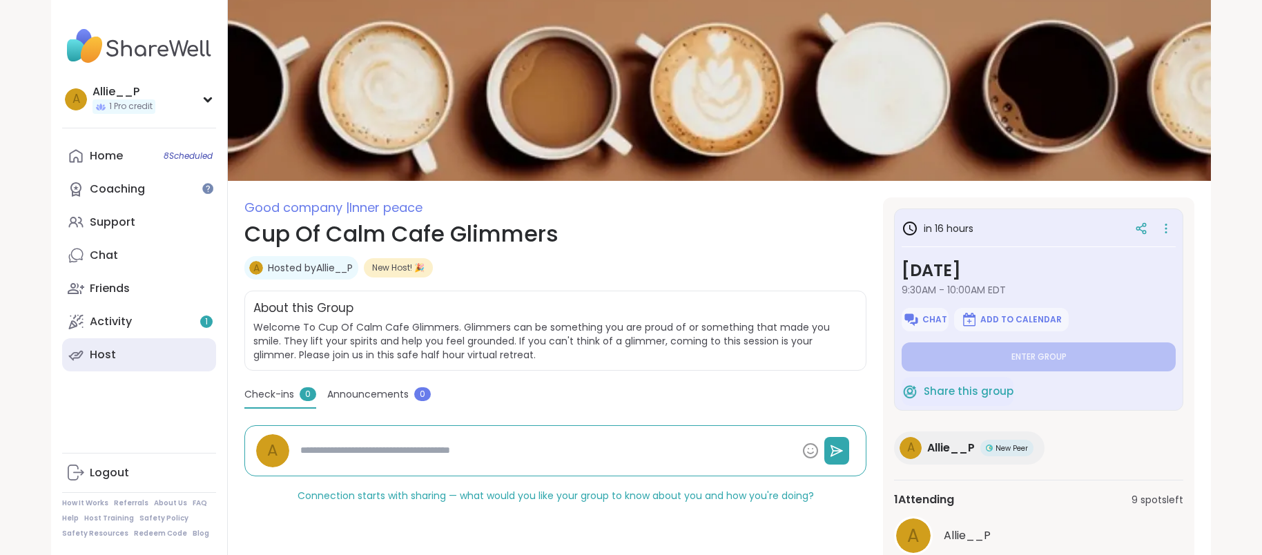
click at [103, 360] on div "Host" at bounding box center [103, 354] width 26 height 15
type textarea "*"
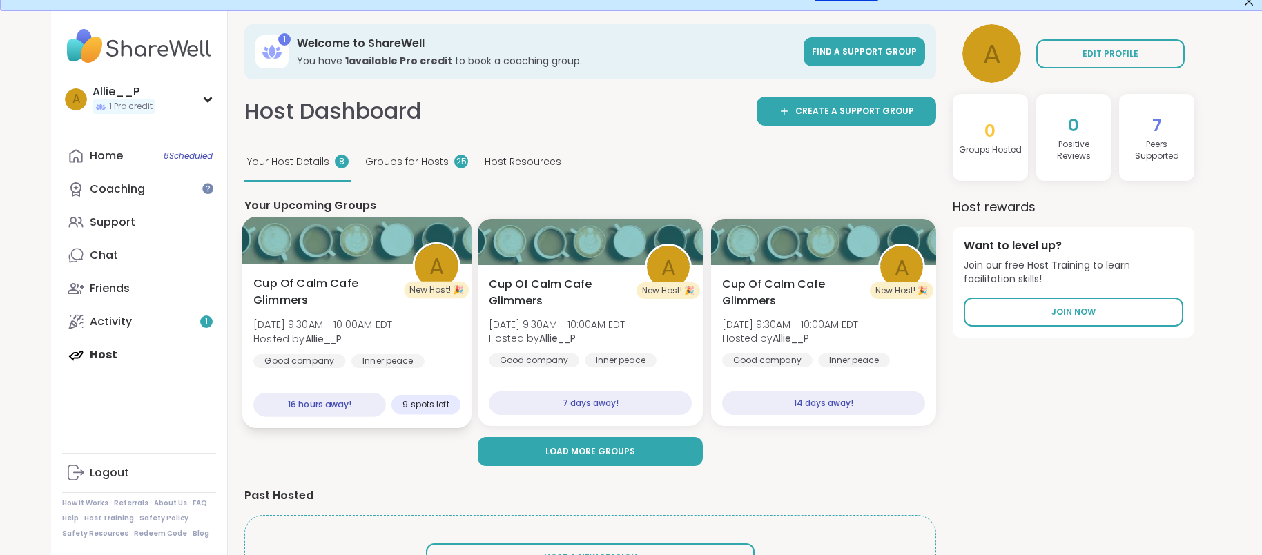
scroll to position [28, 0]
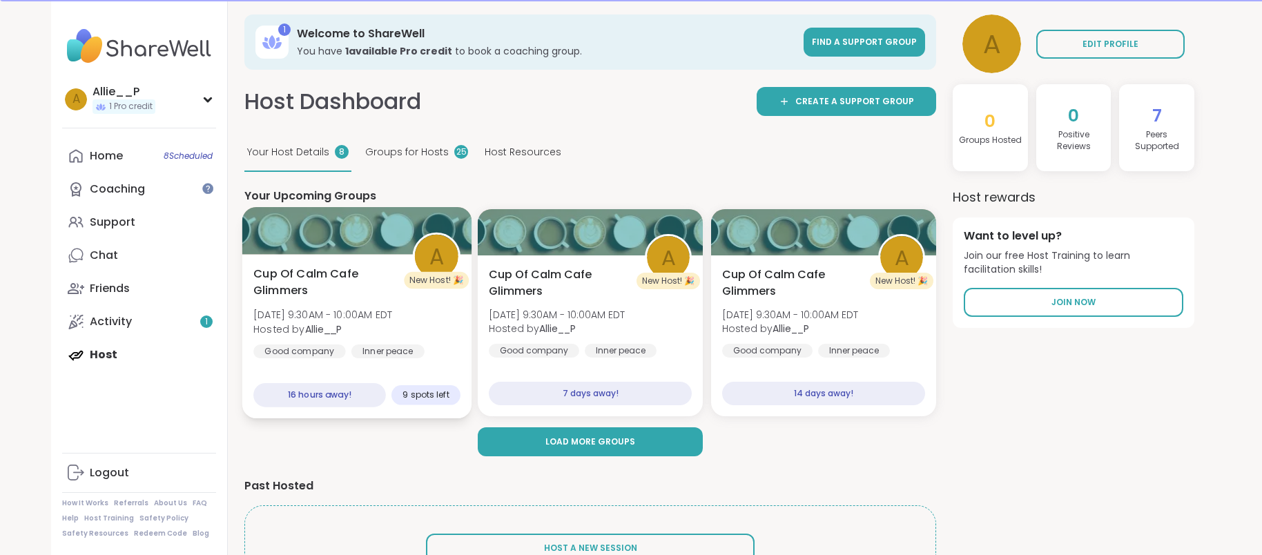
click at [302, 313] on span "Sat, Sep 13 | 9:30AM - 10:00AM EDT" at bounding box center [322, 315] width 139 height 14
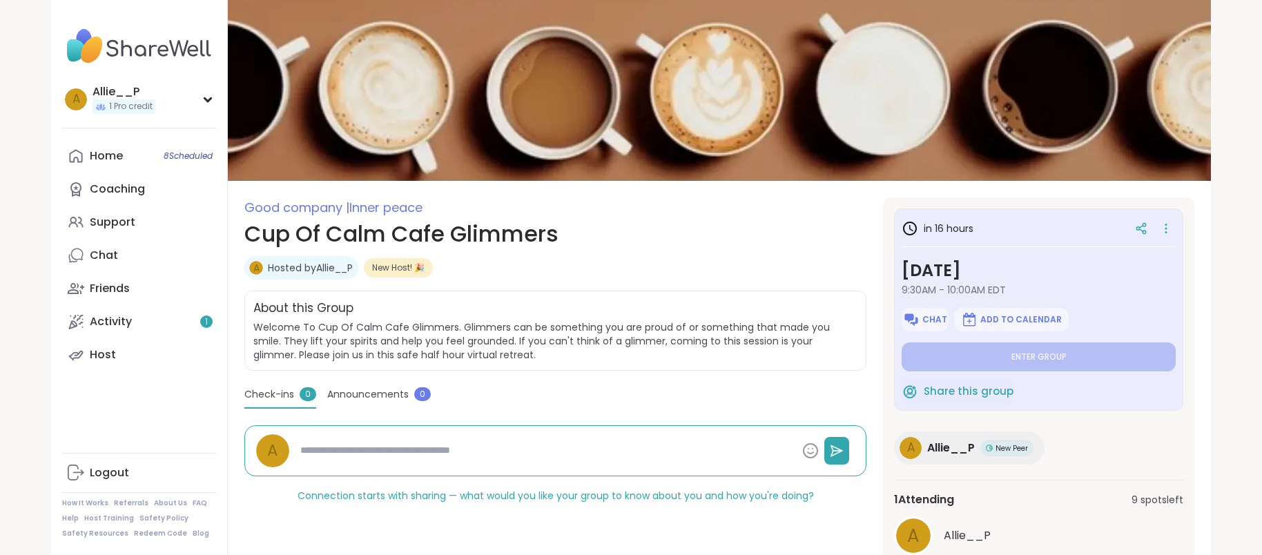
click at [107, 325] on div "Activity 1" at bounding box center [111, 321] width 42 height 15
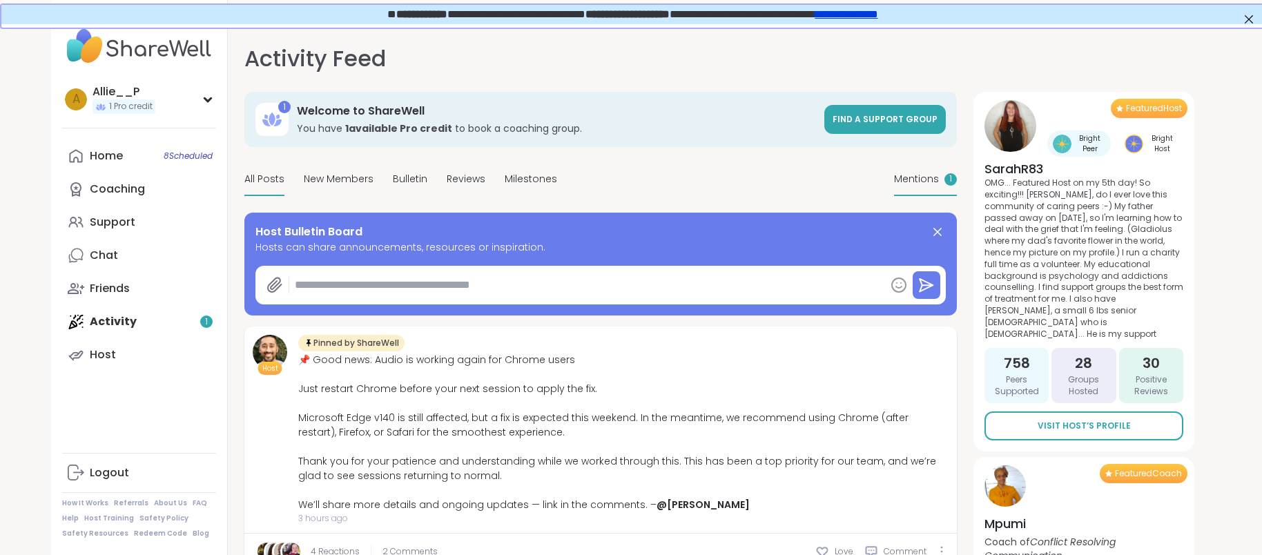
type textarea "*"
click at [915, 180] on span "Mentions" at bounding box center [916, 179] width 45 height 15
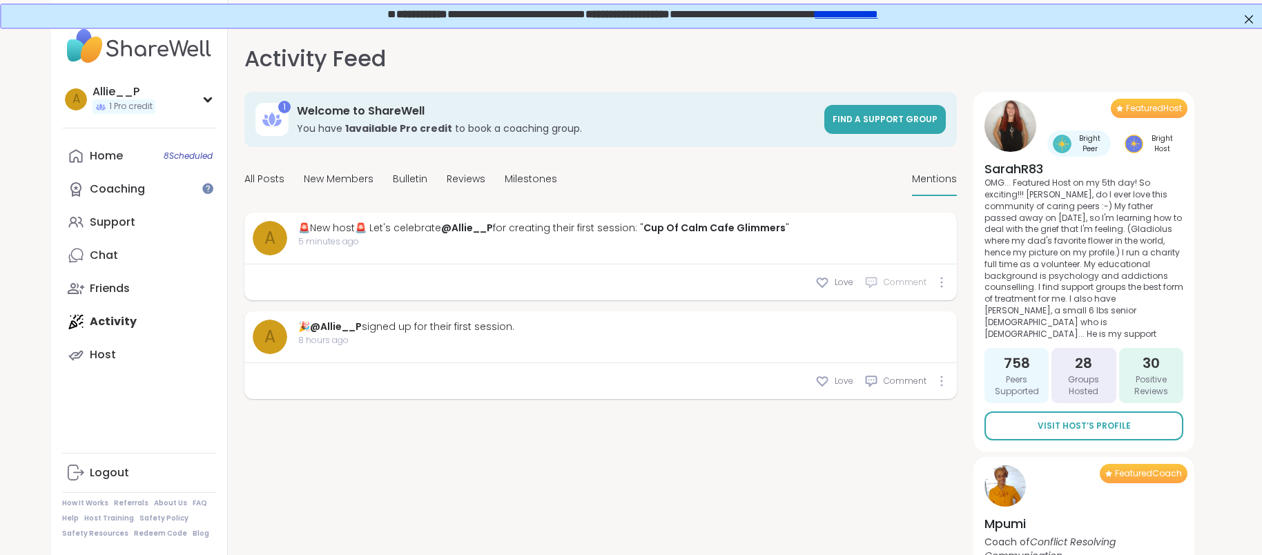
click at [899, 284] on span "Comment" at bounding box center [905, 282] width 43 height 12
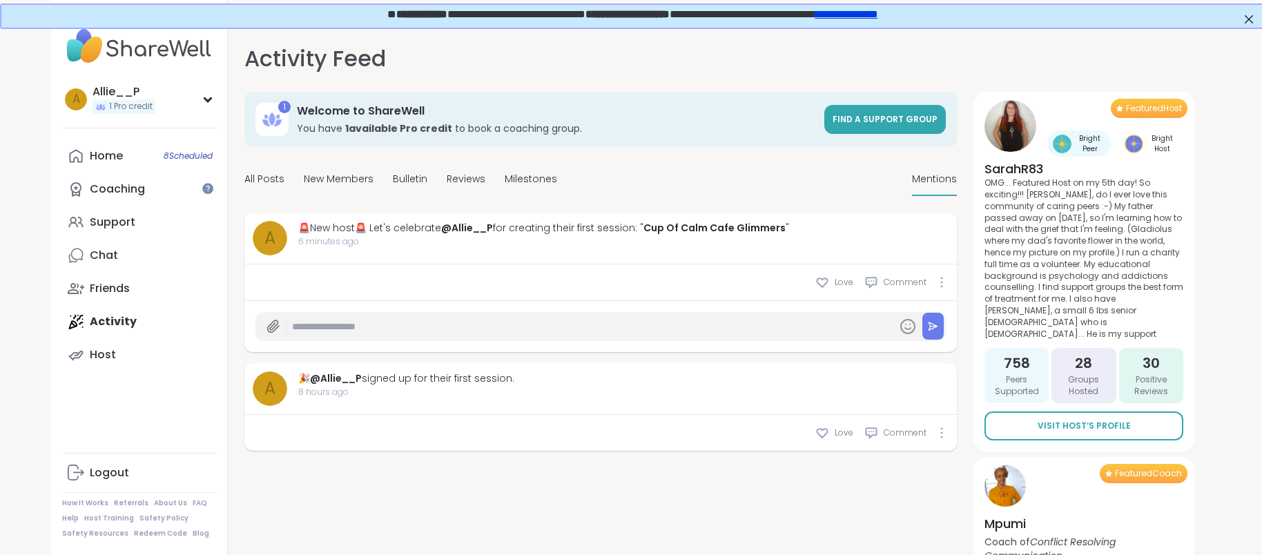
click at [399, 334] on input "text" at bounding box center [591, 327] width 599 height 24
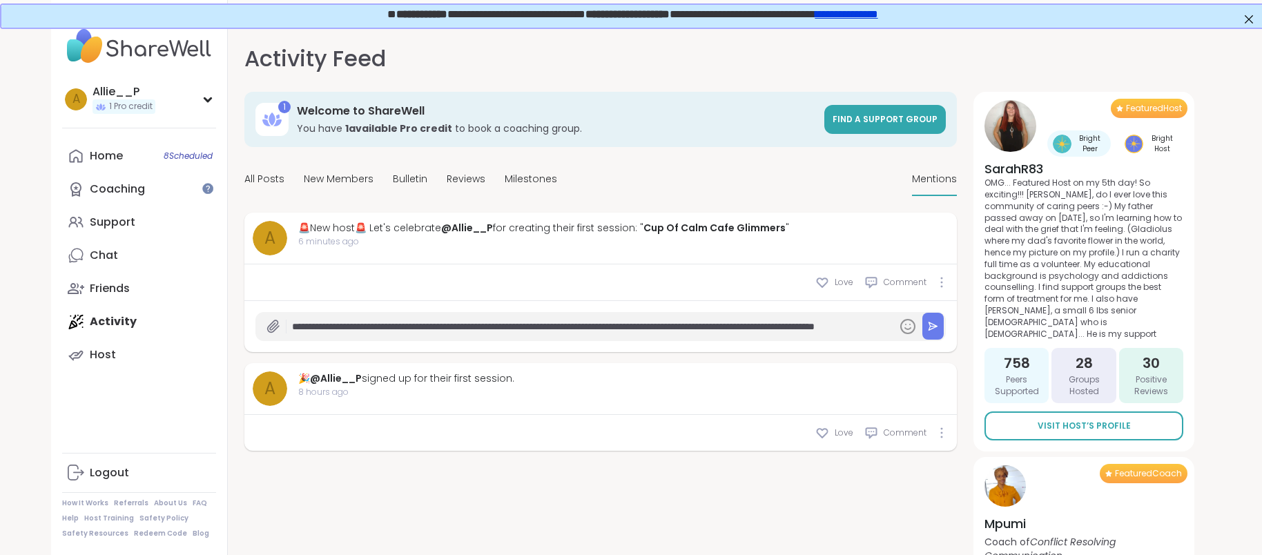
scroll to position [0, 145]
click at [916, 324] on icon at bounding box center [908, 326] width 17 height 17
click at [905, 327] on icon at bounding box center [908, 326] width 17 height 17
click at [909, 329] on icon at bounding box center [908, 326] width 17 height 17
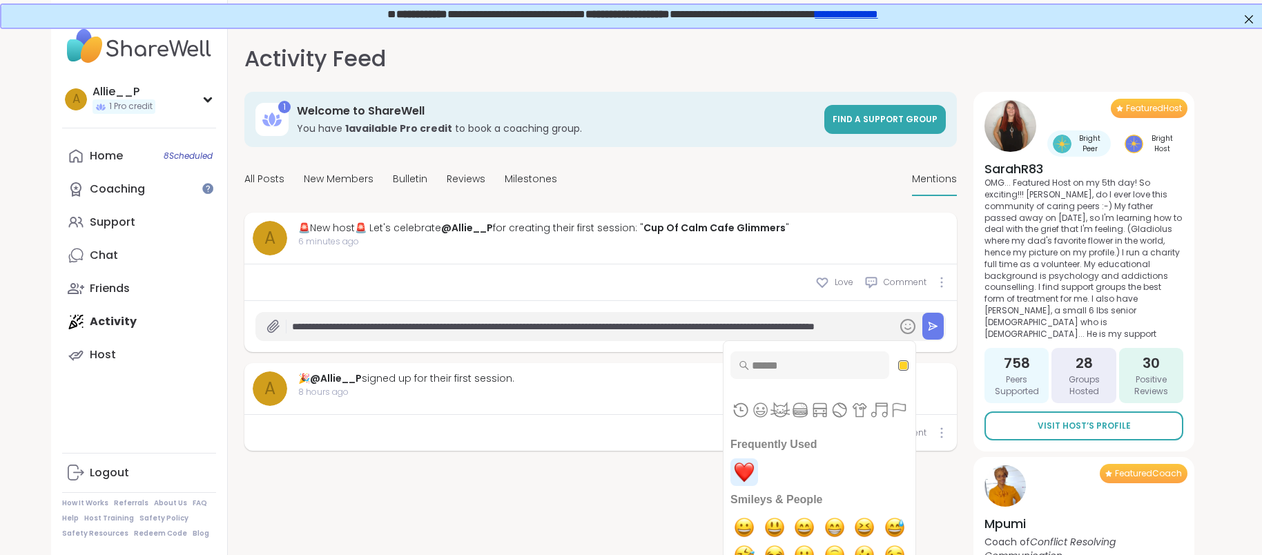
click at [746, 472] on img "heart" at bounding box center [745, 472] width 28 height 28
type input "**********"
click at [935, 333] on button at bounding box center [933, 326] width 21 height 27
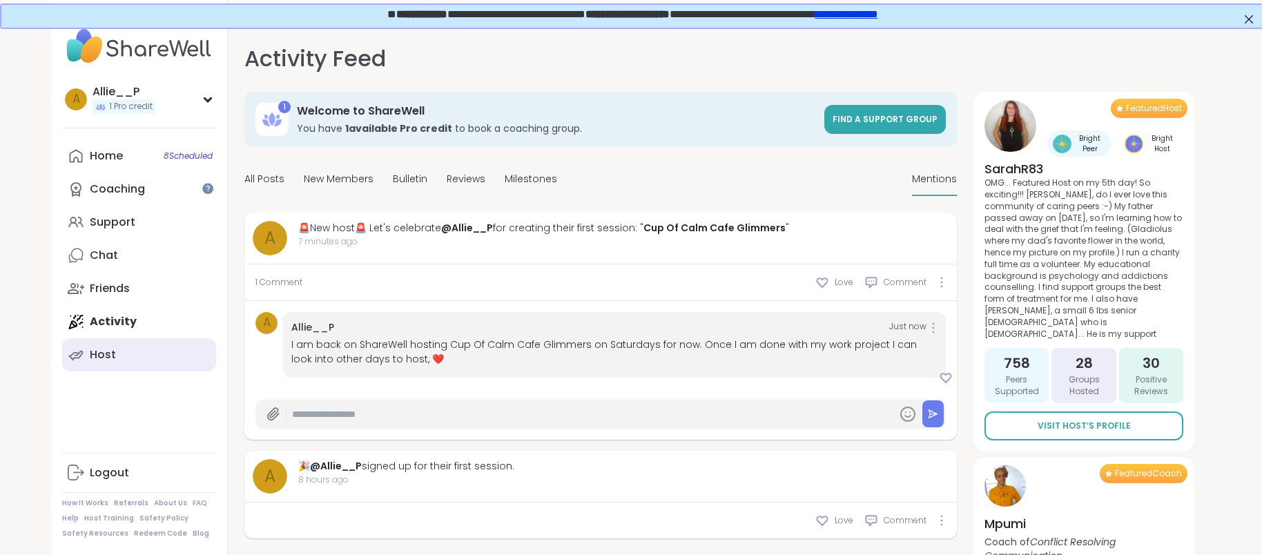
click at [102, 354] on div "Host" at bounding box center [103, 354] width 26 height 15
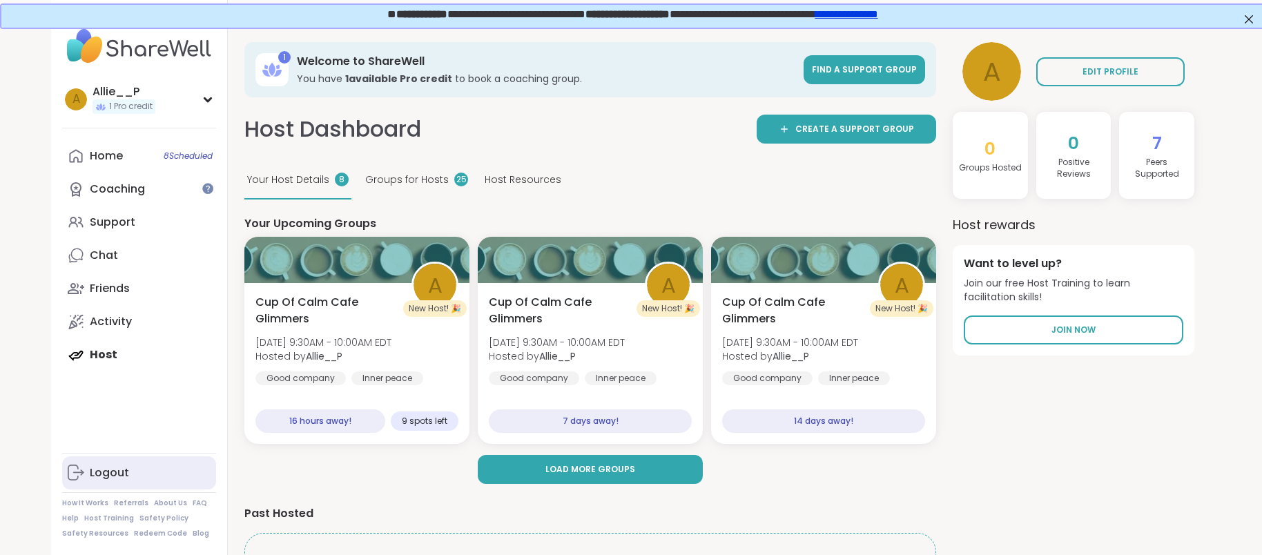
click at [101, 479] on div "Logout" at bounding box center [109, 472] width 39 height 15
